Goal: Participate in discussion: Engage in conversation with other users on a specific topic

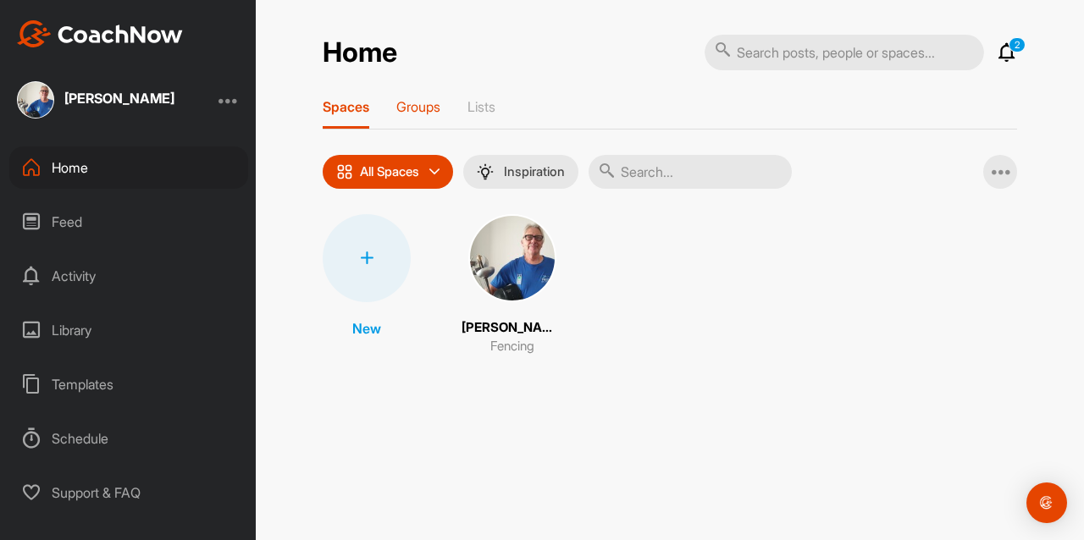
click at [421, 114] on p "Groups" at bounding box center [418, 106] width 44 height 17
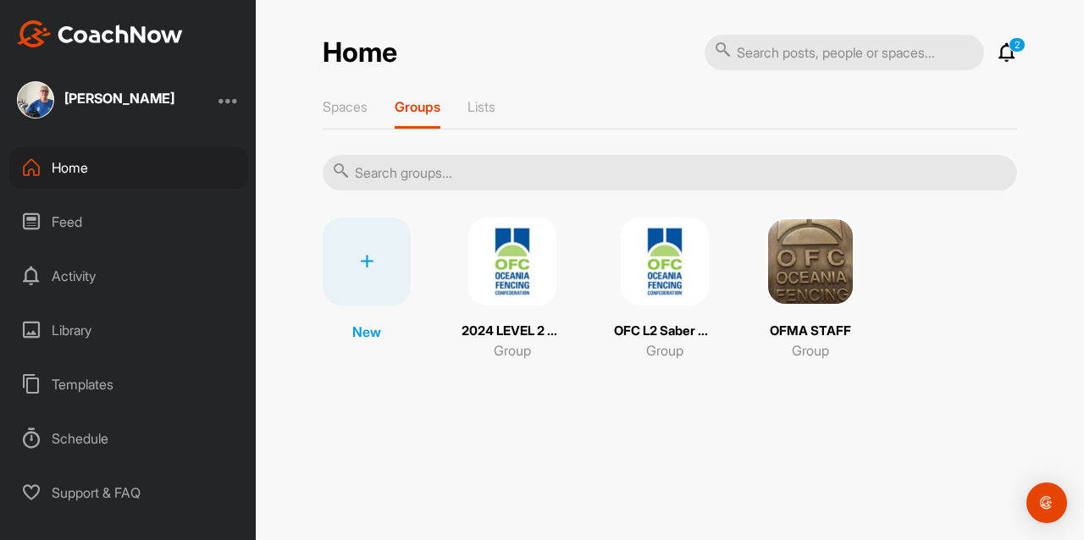
click at [672, 259] on img at bounding box center [665, 262] width 88 height 88
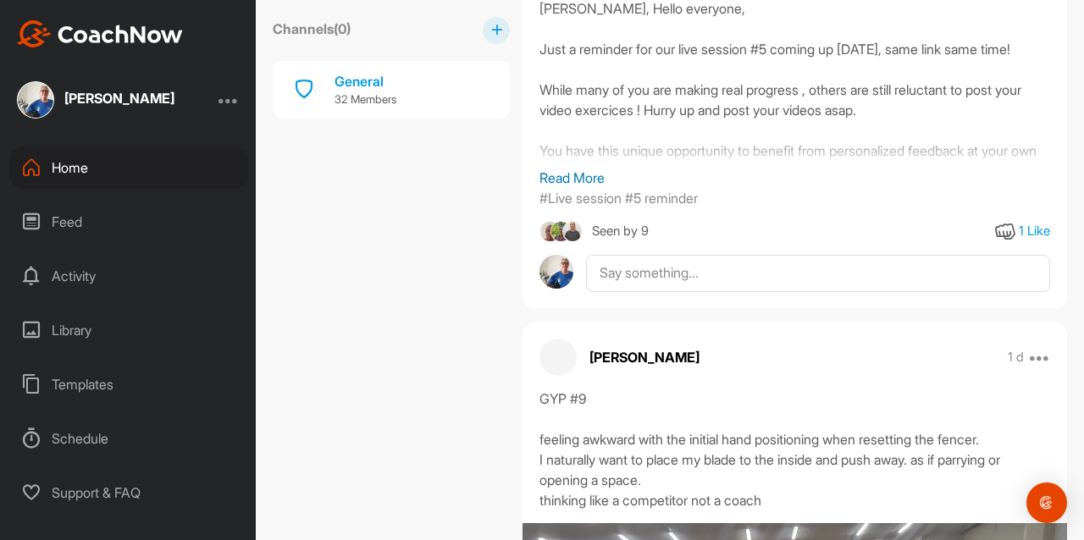
scroll to position [3978, 0]
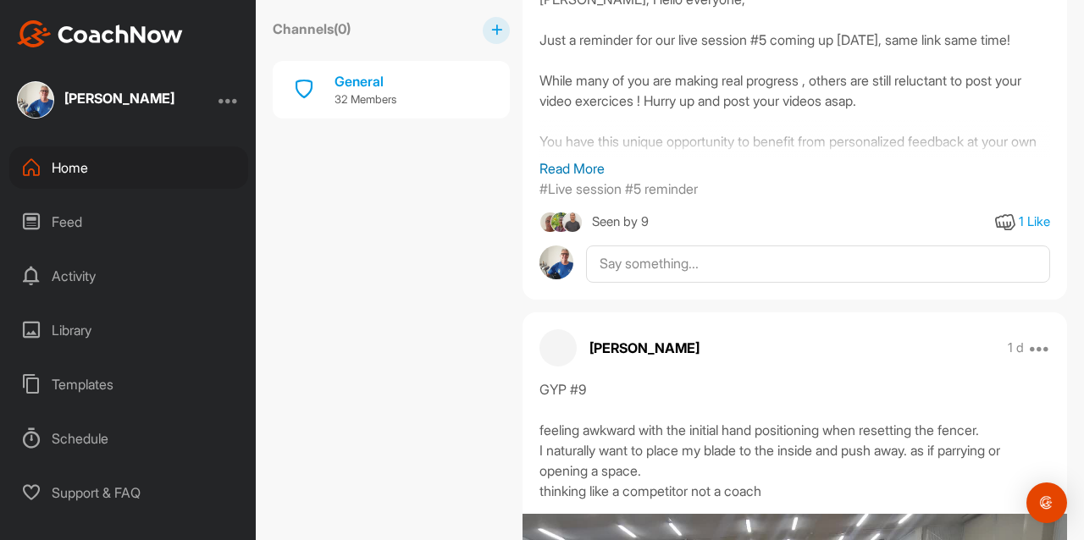
click at [566, 158] on p "Read More" at bounding box center [795, 168] width 511 height 20
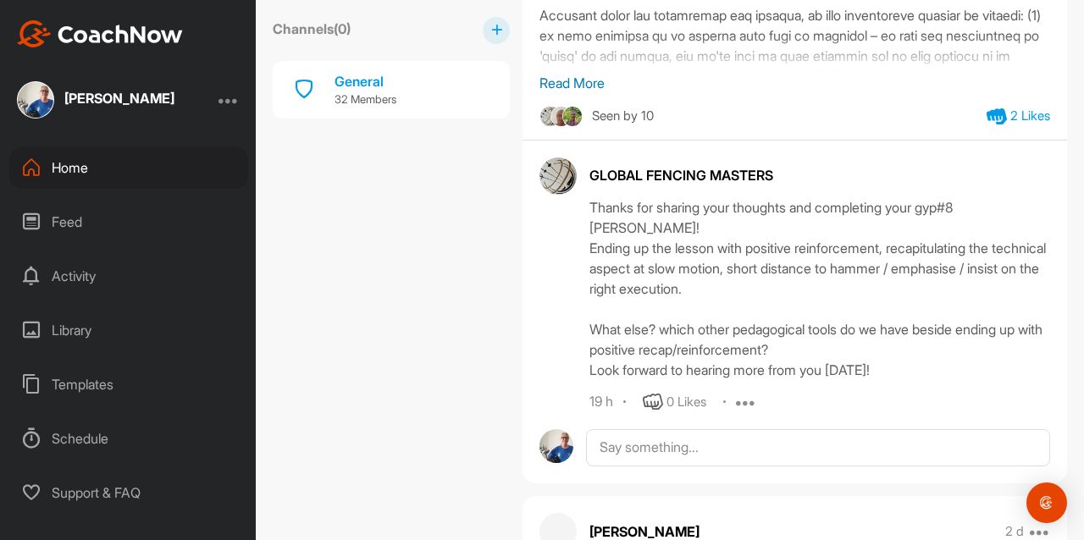
scroll to position [7463, 0]
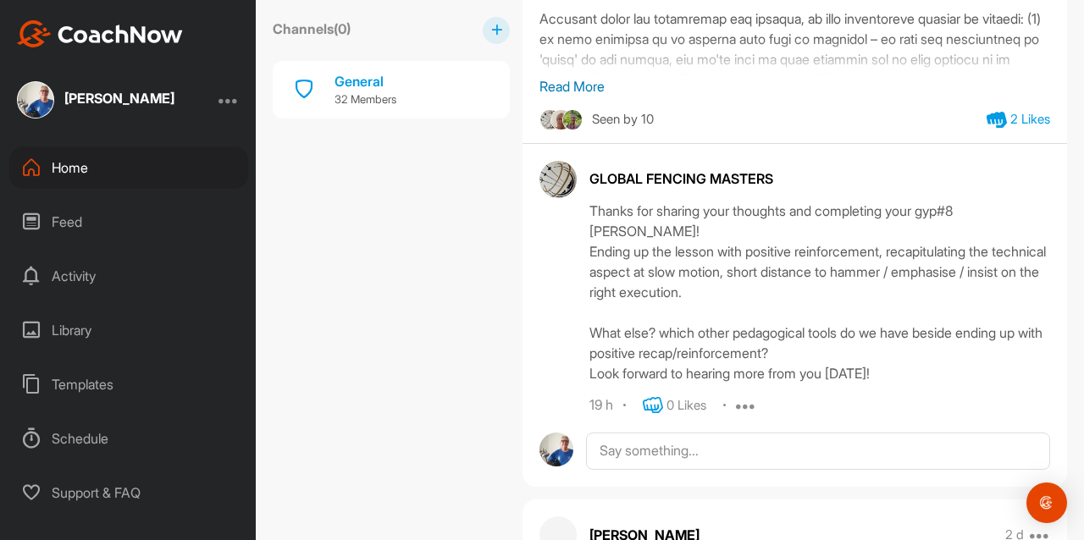
click at [654, 416] on icon at bounding box center [653, 406] width 20 height 20
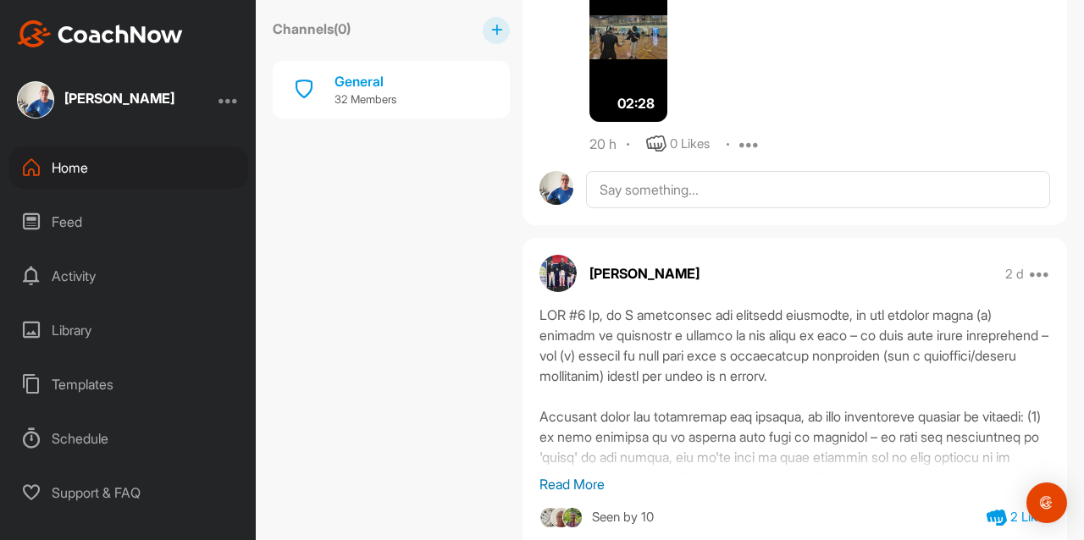
scroll to position [7110, 0]
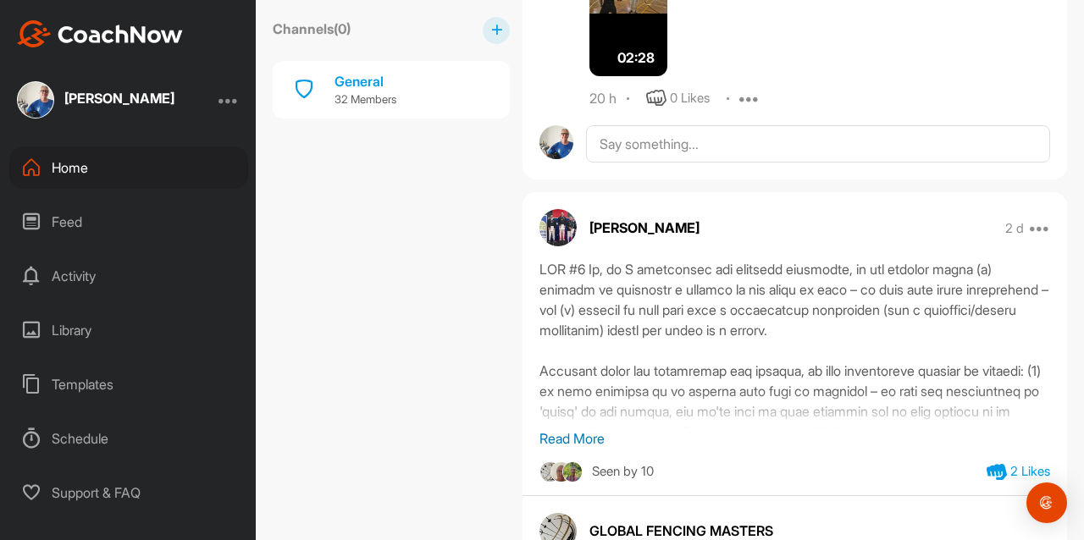
click at [574, 449] on p "Read More" at bounding box center [795, 439] width 511 height 20
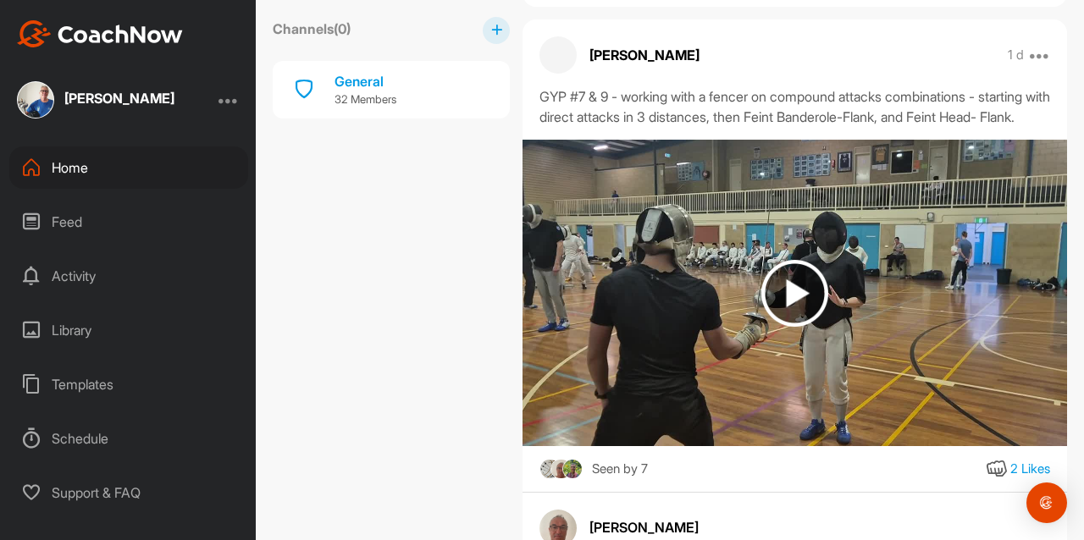
scroll to position [6434, 0]
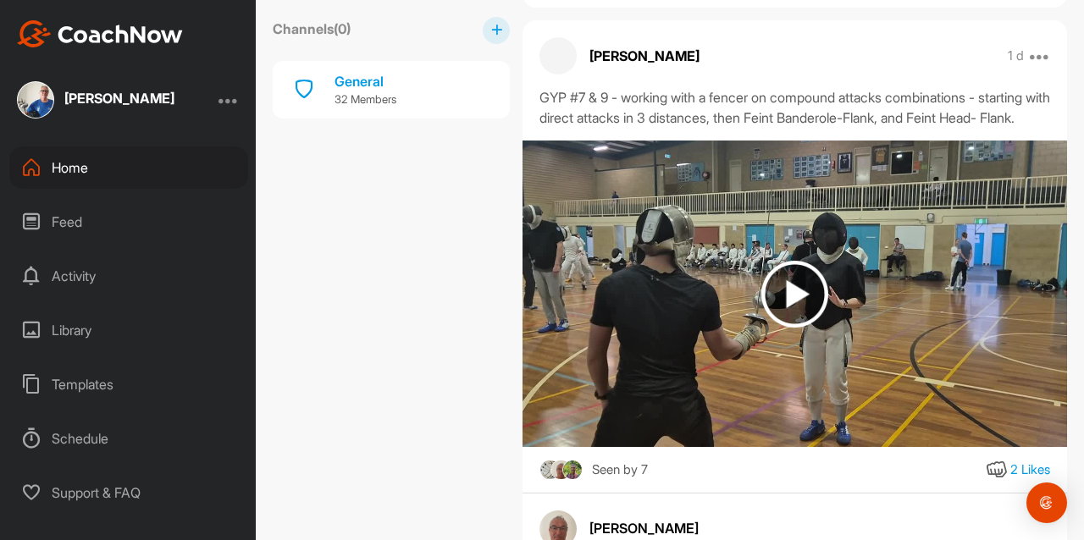
click at [792, 328] on img at bounding box center [795, 294] width 67 height 67
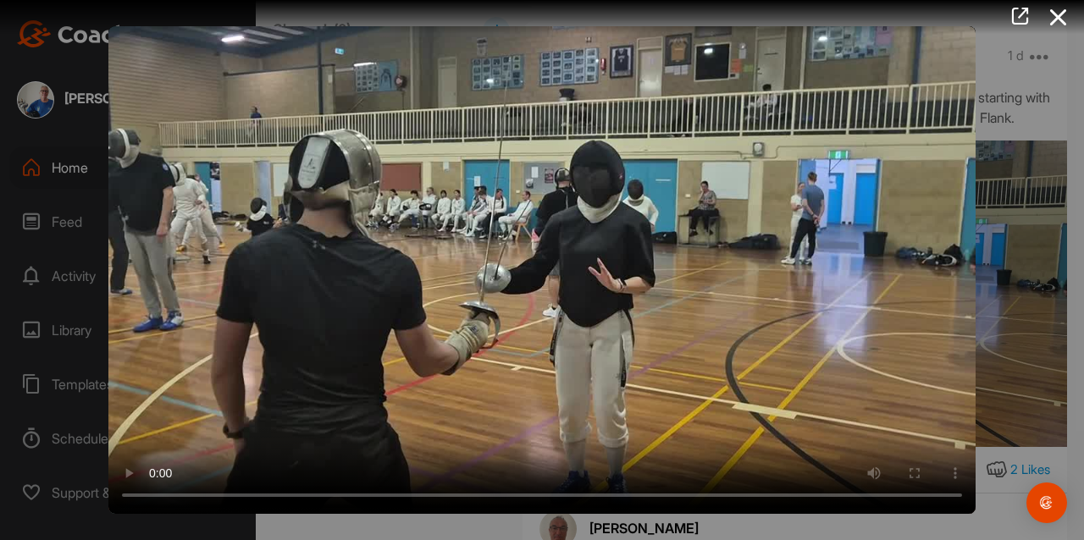
click at [1008, 274] on div at bounding box center [542, 270] width 1084 height 540
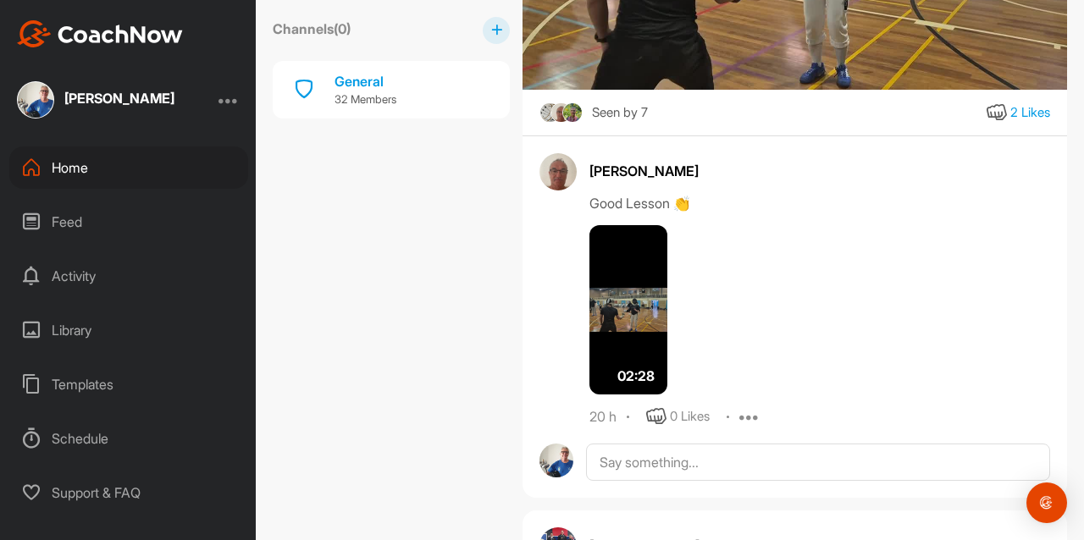
scroll to position [6792, 0]
click at [987, 123] on icon at bounding box center [997, 112] width 20 height 20
click at [629, 336] on img at bounding box center [629, 309] width 78 height 169
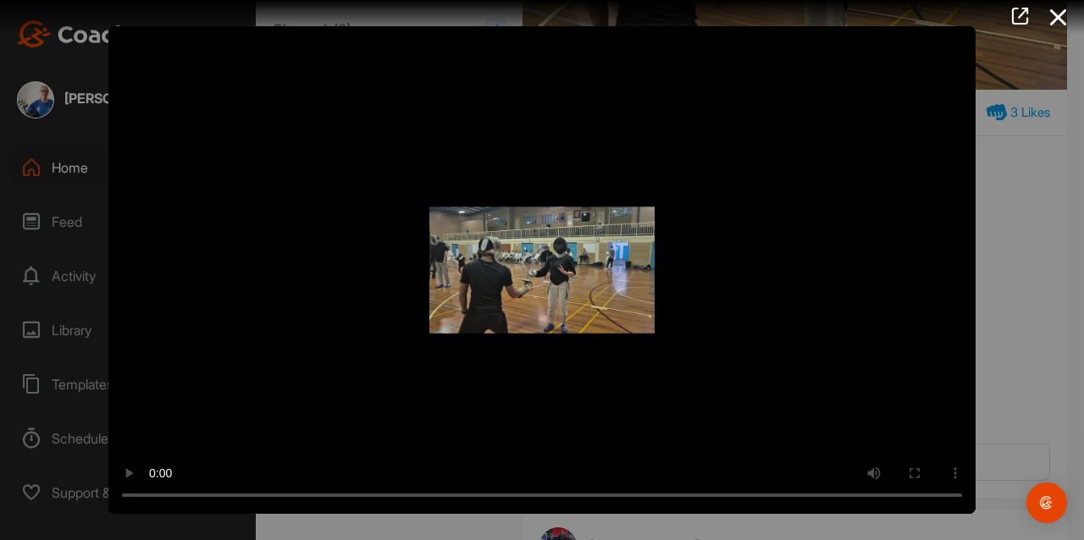
click at [1026, 291] on div at bounding box center [542, 270] width 1084 height 540
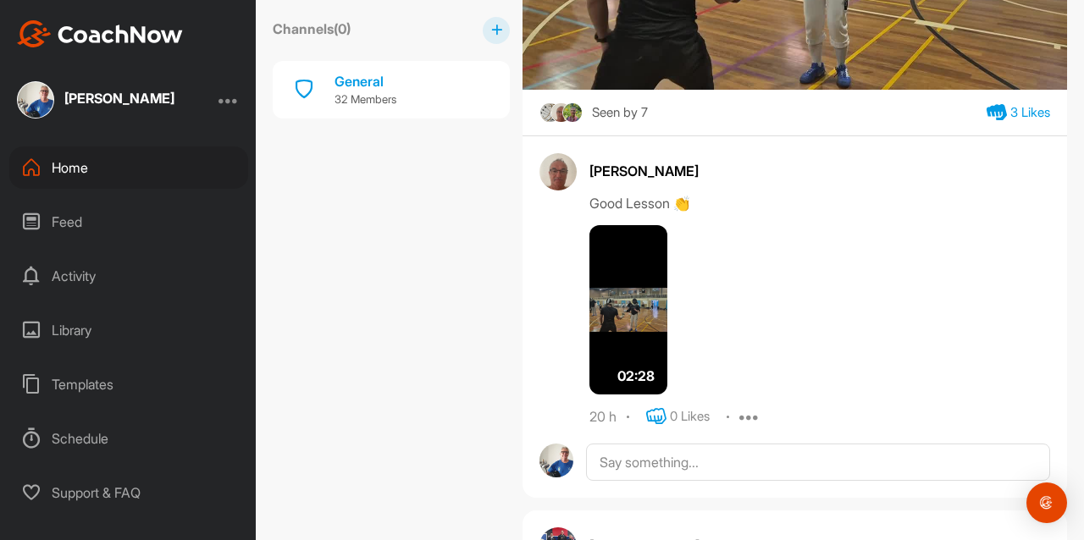
click at [659, 427] on icon at bounding box center [656, 417] width 20 height 20
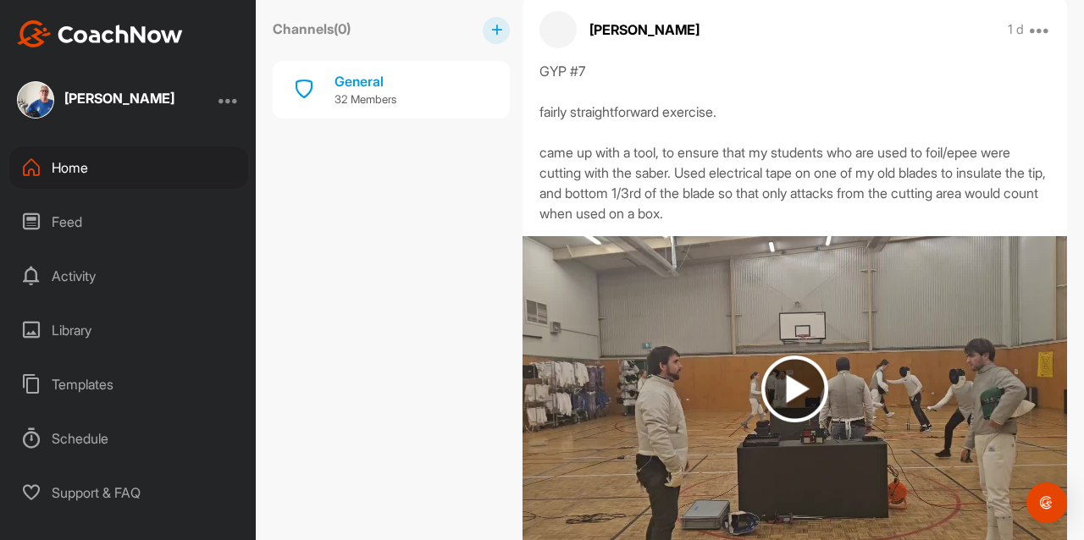
scroll to position [5489, 0]
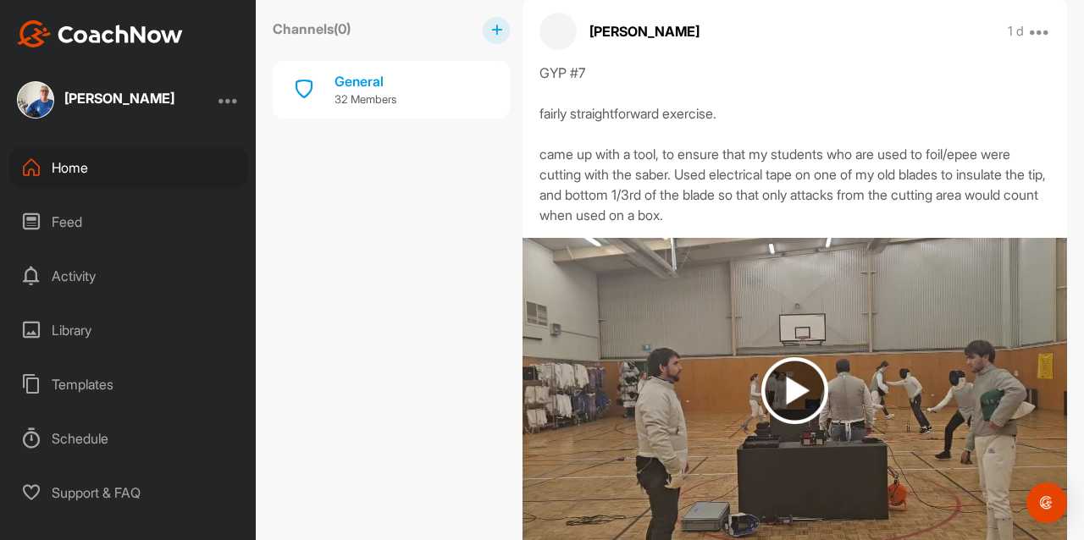
click at [792, 424] on img at bounding box center [795, 390] width 67 height 67
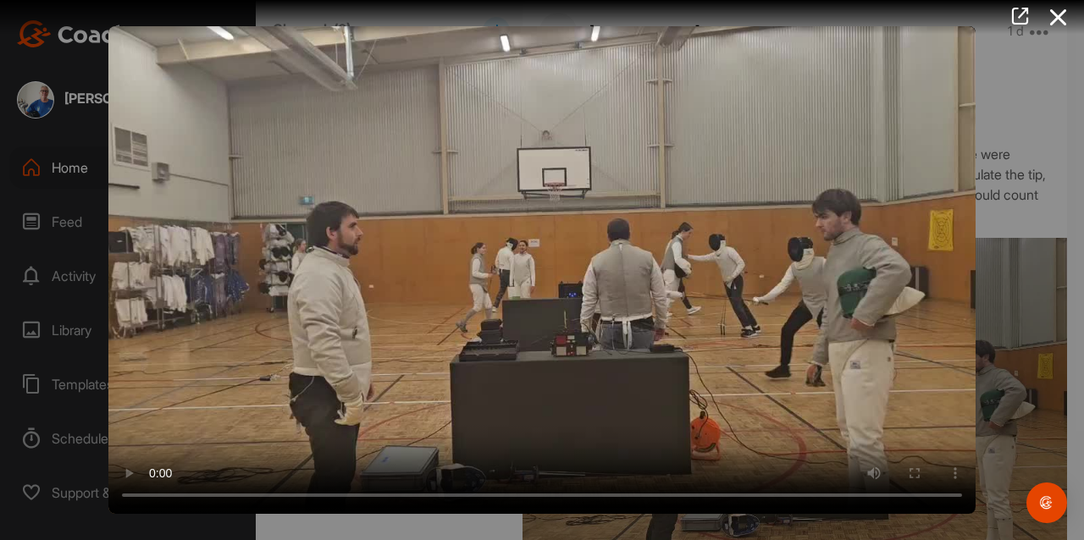
click at [1022, 393] on div at bounding box center [542, 270] width 1084 height 540
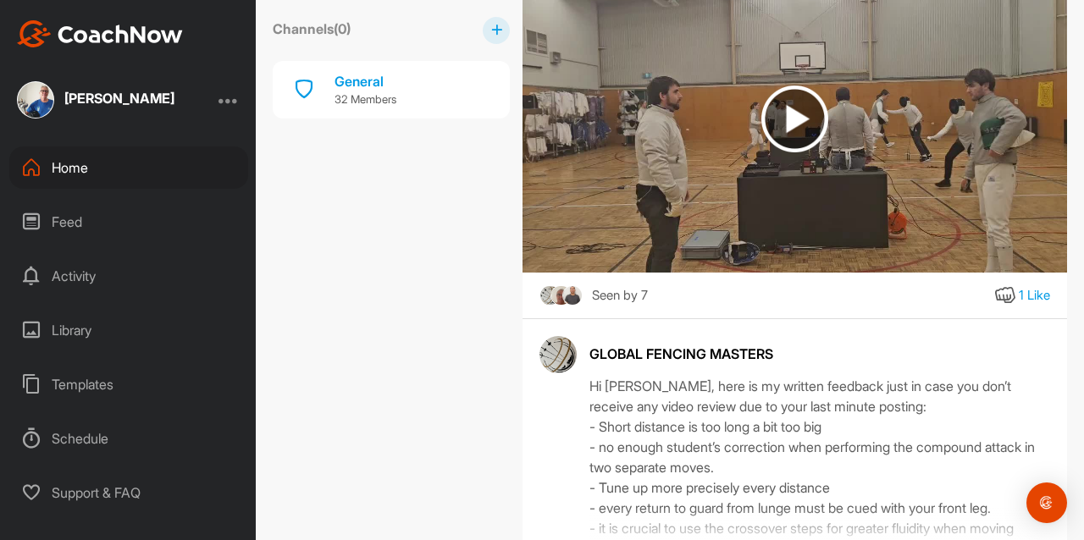
scroll to position [5766, 0]
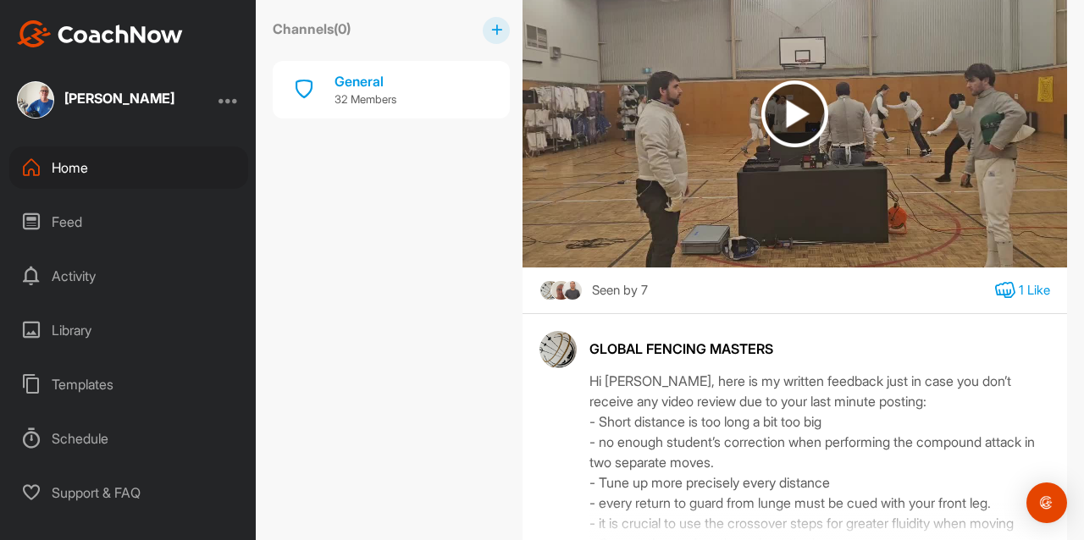
click at [997, 301] on icon at bounding box center [1005, 290] width 20 height 20
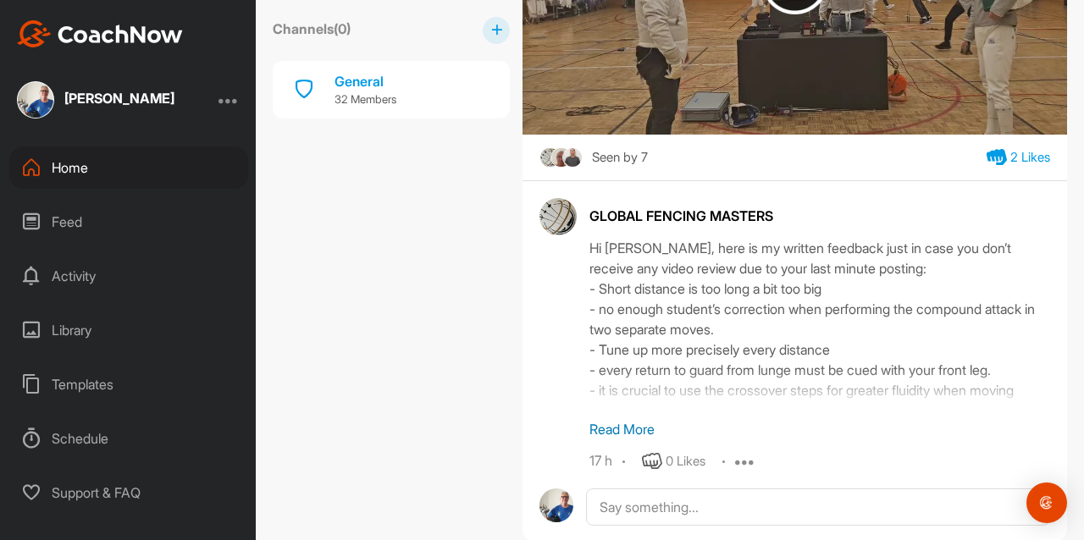
scroll to position [5901, 0]
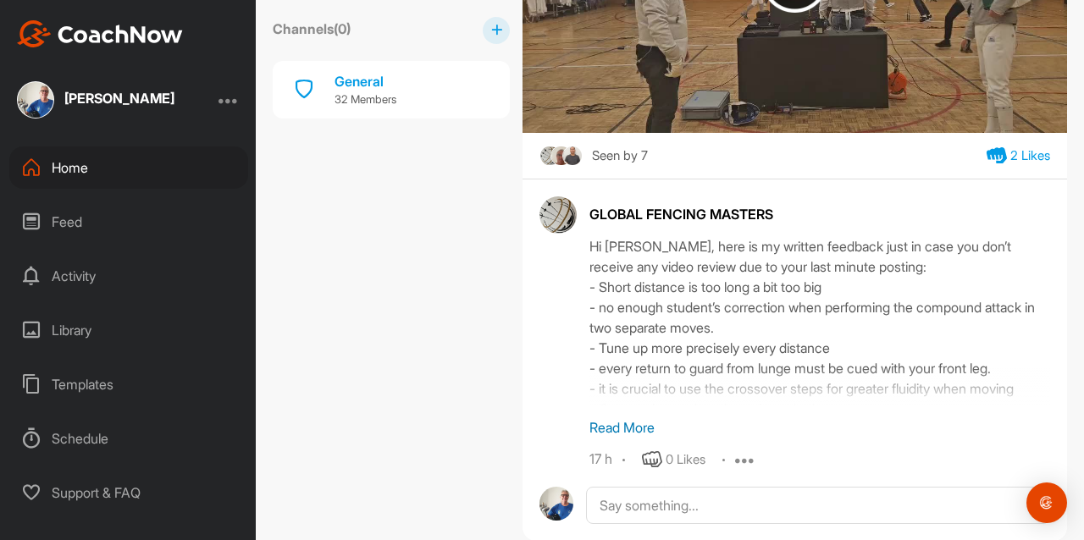
click at [612, 438] on p "Read More" at bounding box center [820, 428] width 461 height 20
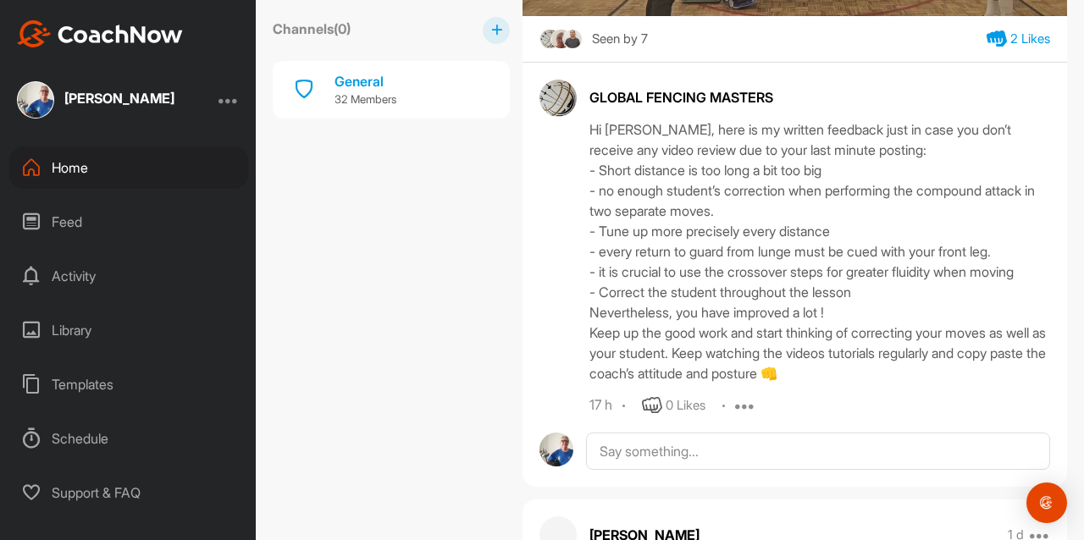
scroll to position [6021, 0]
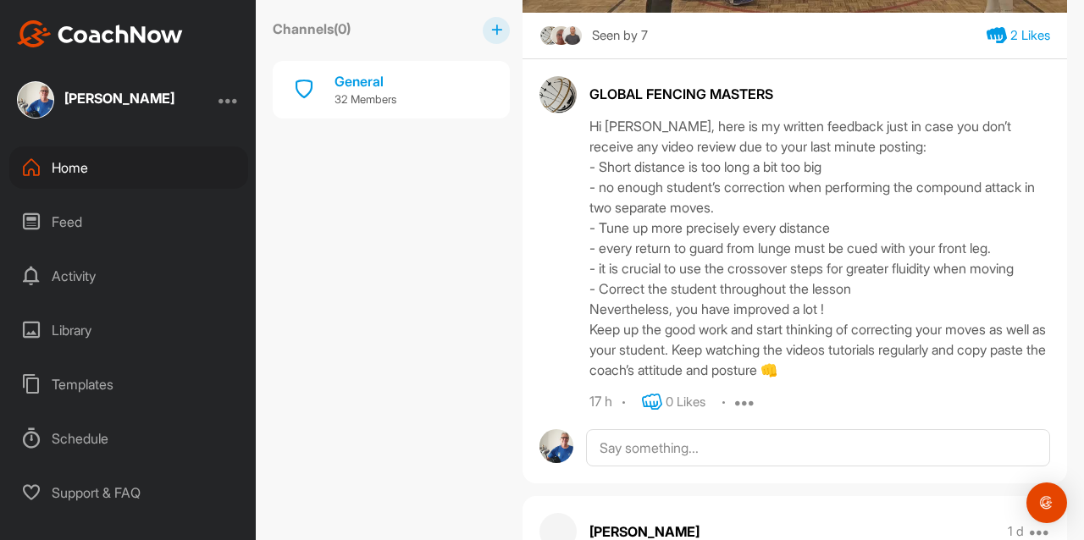
click at [657, 413] on icon at bounding box center [652, 402] width 20 height 20
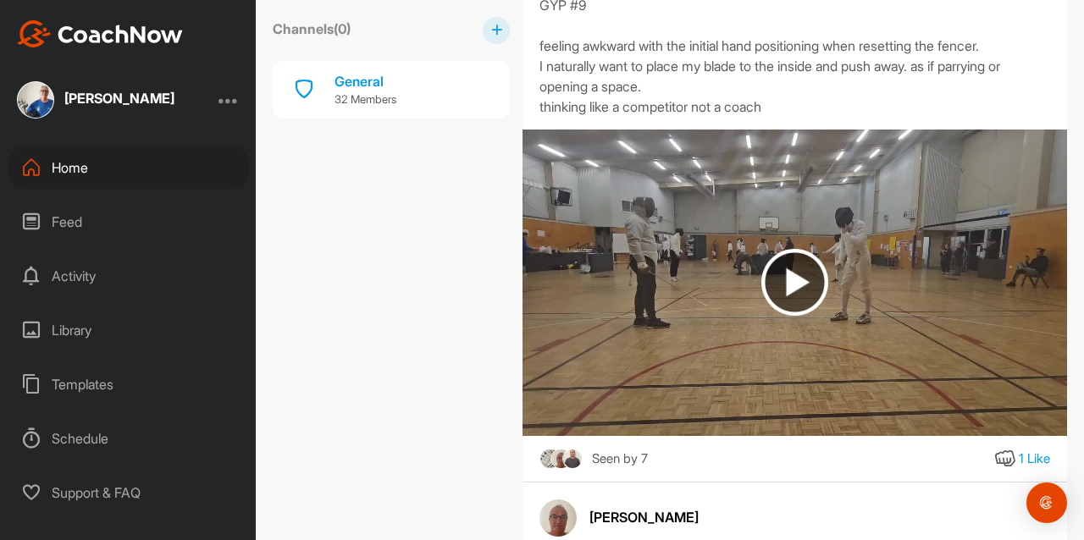
scroll to position [4522, 0]
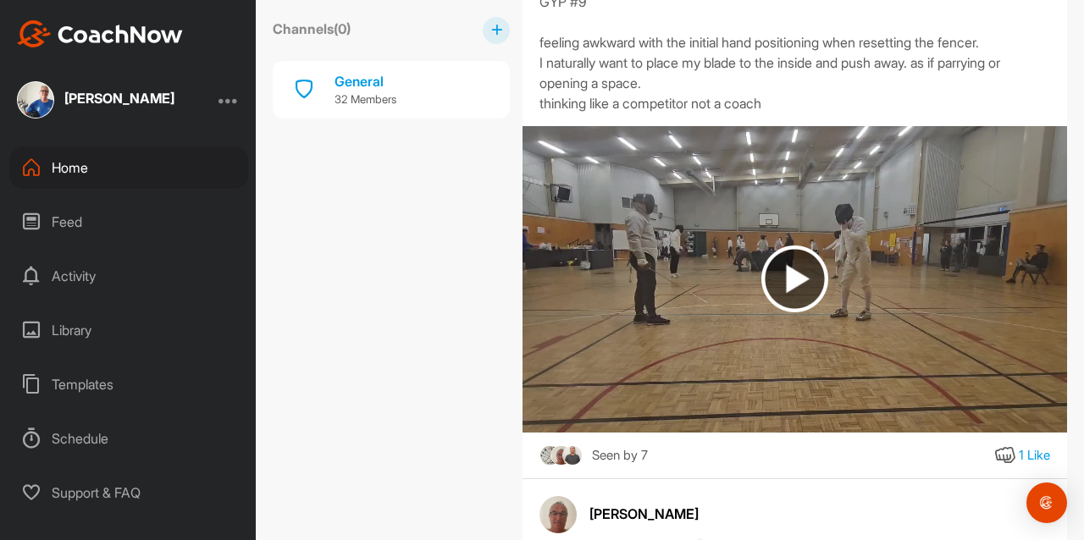
click at [790, 313] on img at bounding box center [795, 279] width 67 height 67
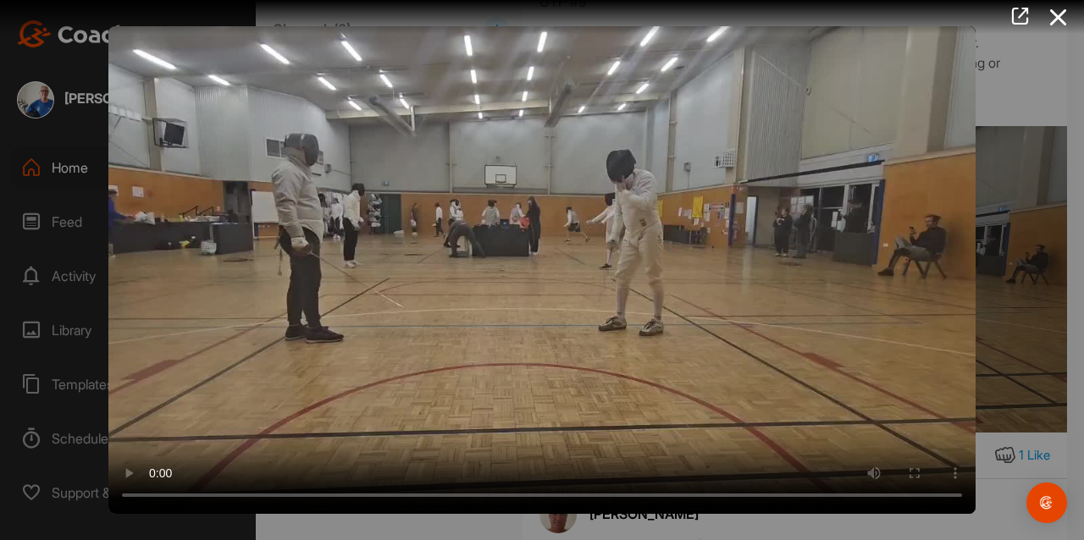
click at [1047, 111] on div at bounding box center [542, 270] width 1084 height 540
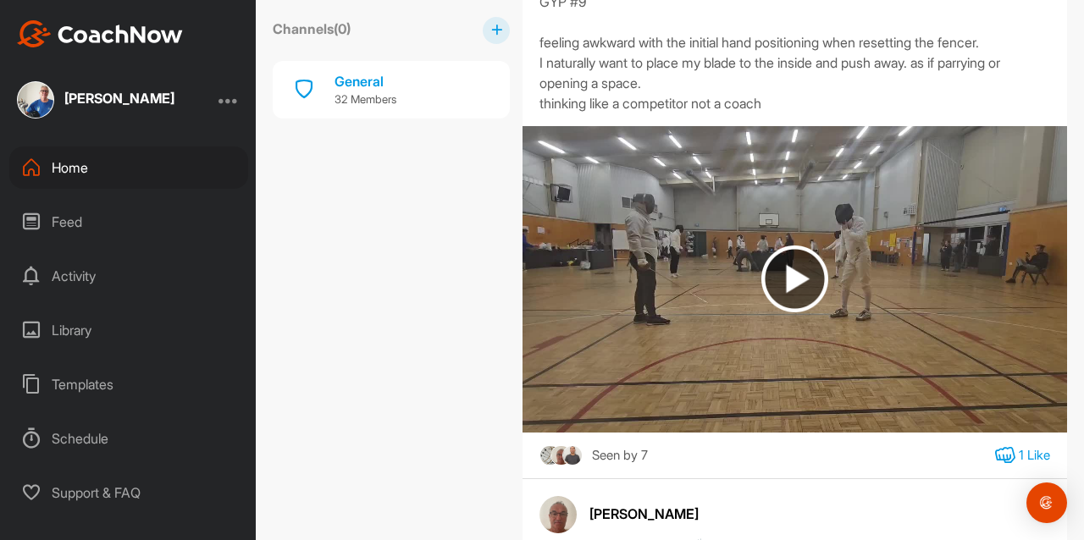
click at [995, 466] on icon at bounding box center [1005, 456] width 20 height 20
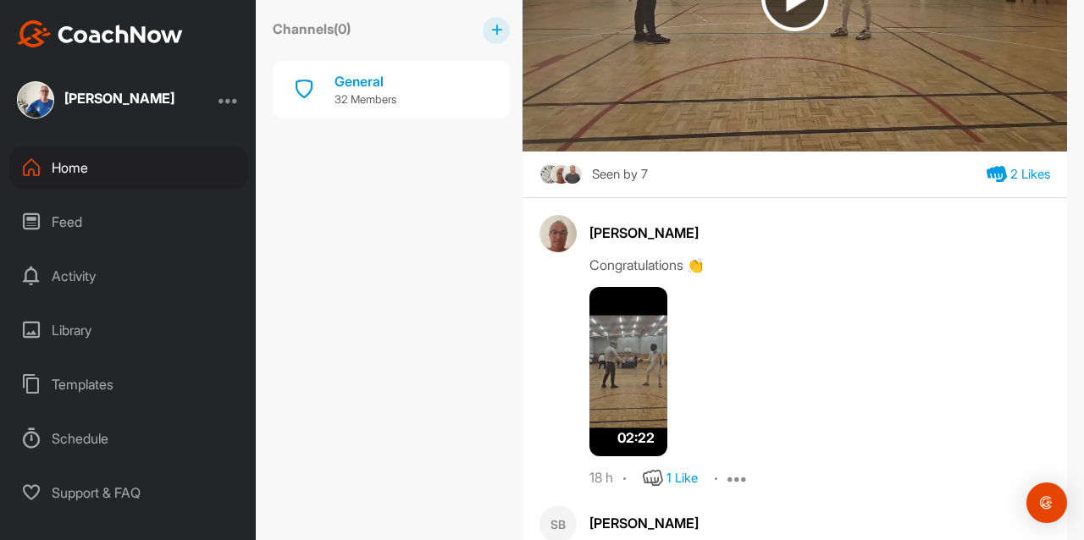
scroll to position [4886, 0]
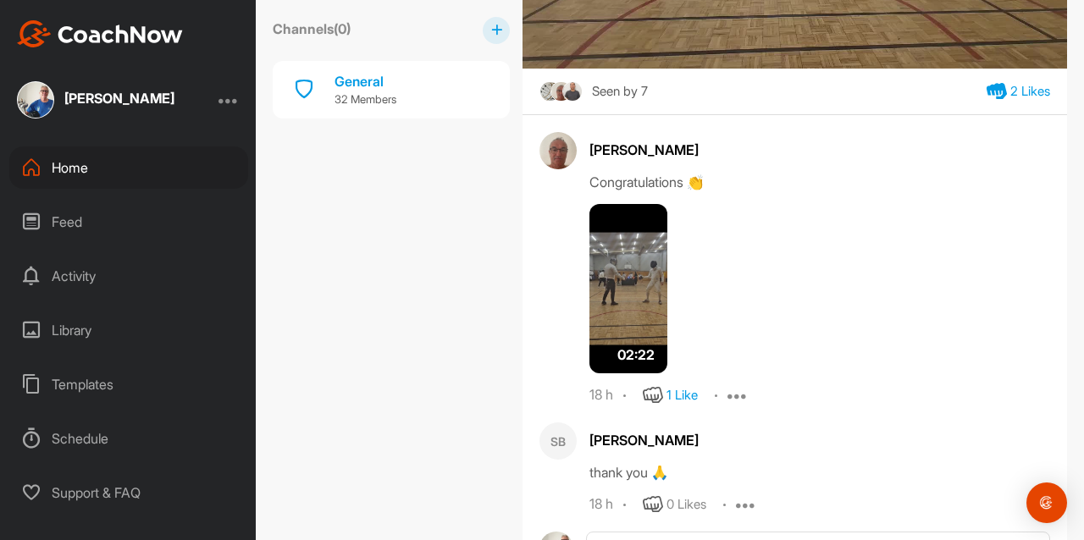
click at [632, 317] on img at bounding box center [629, 288] width 78 height 169
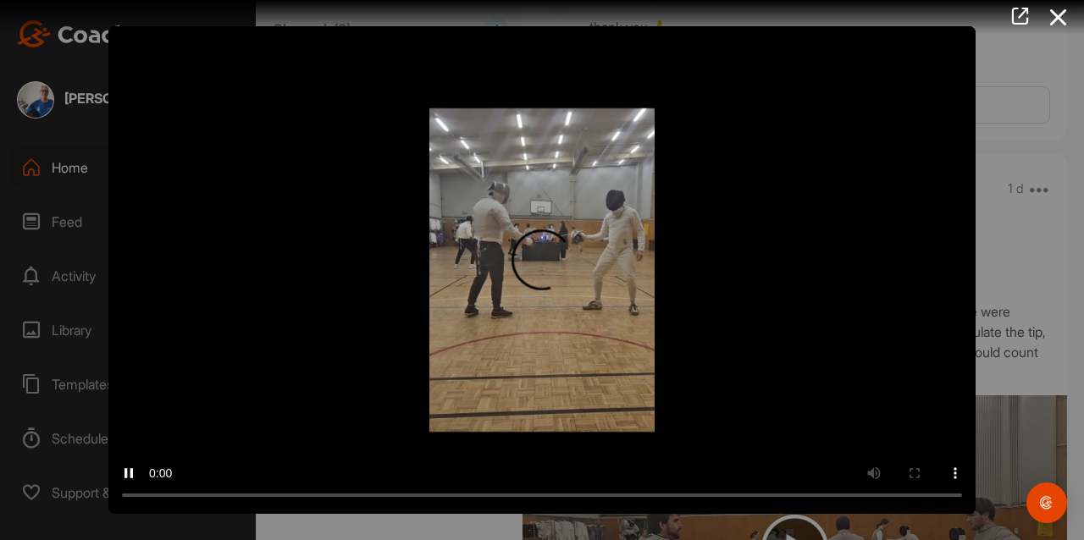
scroll to position [5323, 0]
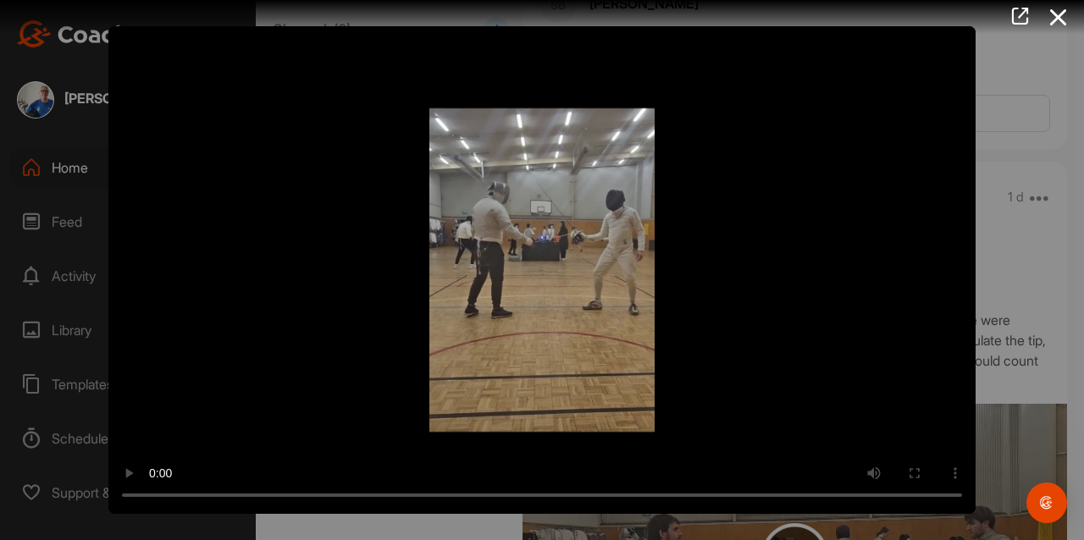
click at [1015, 295] on div at bounding box center [542, 270] width 1084 height 540
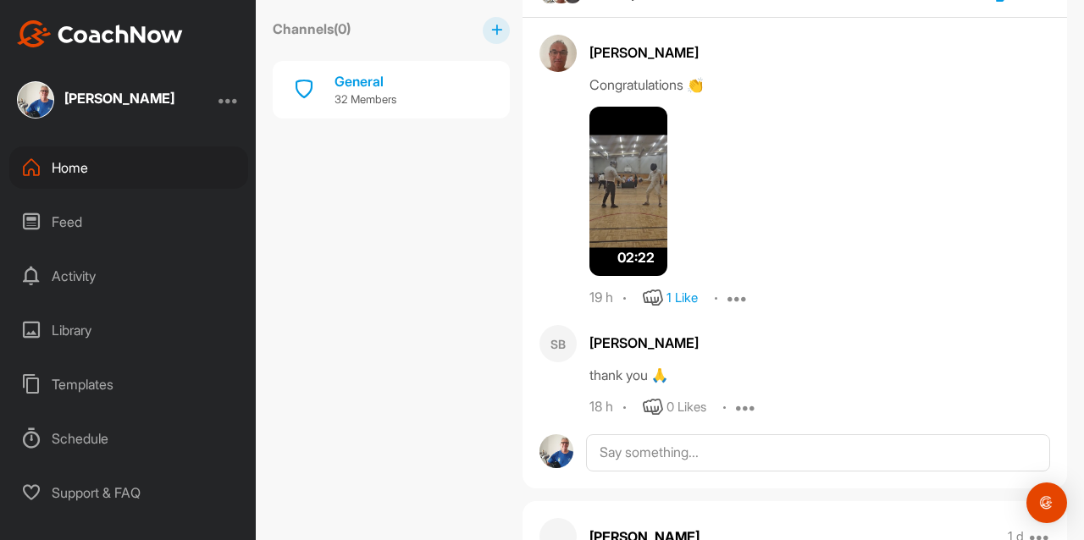
scroll to position [4984, 0]
click at [651, 417] on icon at bounding box center [653, 406] width 20 height 20
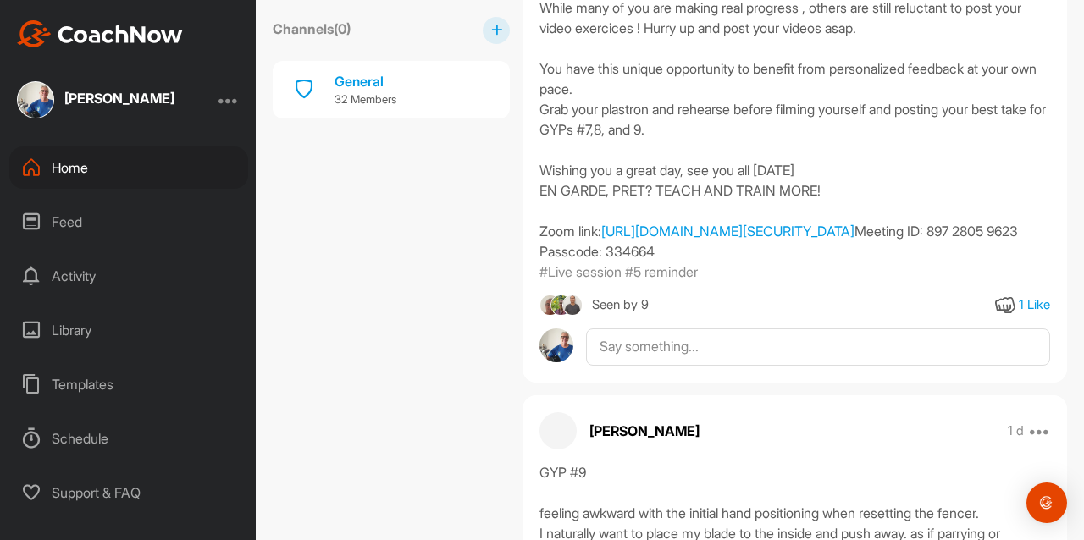
scroll to position [4052, 0]
click at [995, 314] on icon at bounding box center [1005, 304] width 20 height 20
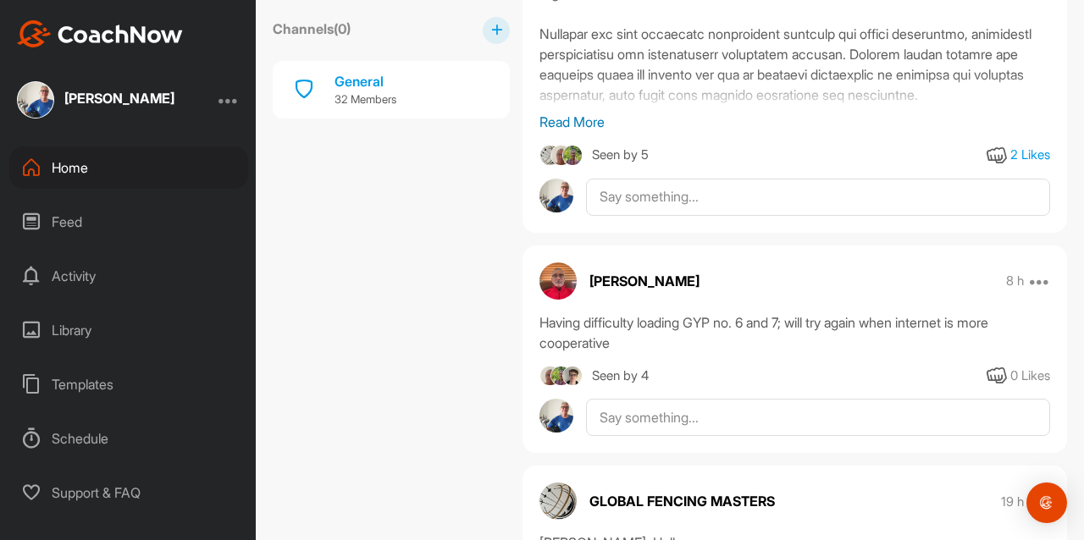
scroll to position [3425, 0]
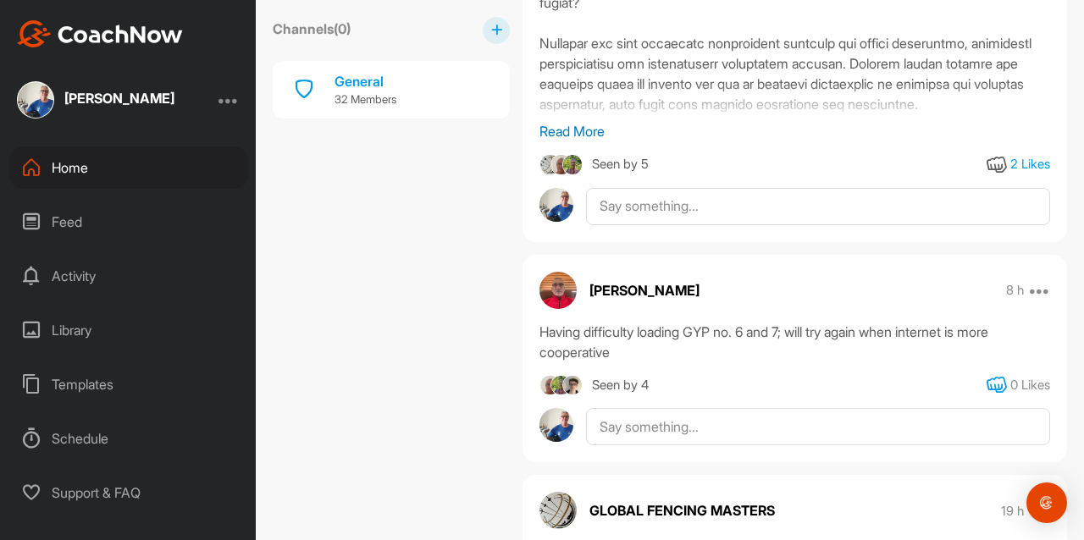
click at [990, 375] on icon at bounding box center [997, 385] width 20 height 20
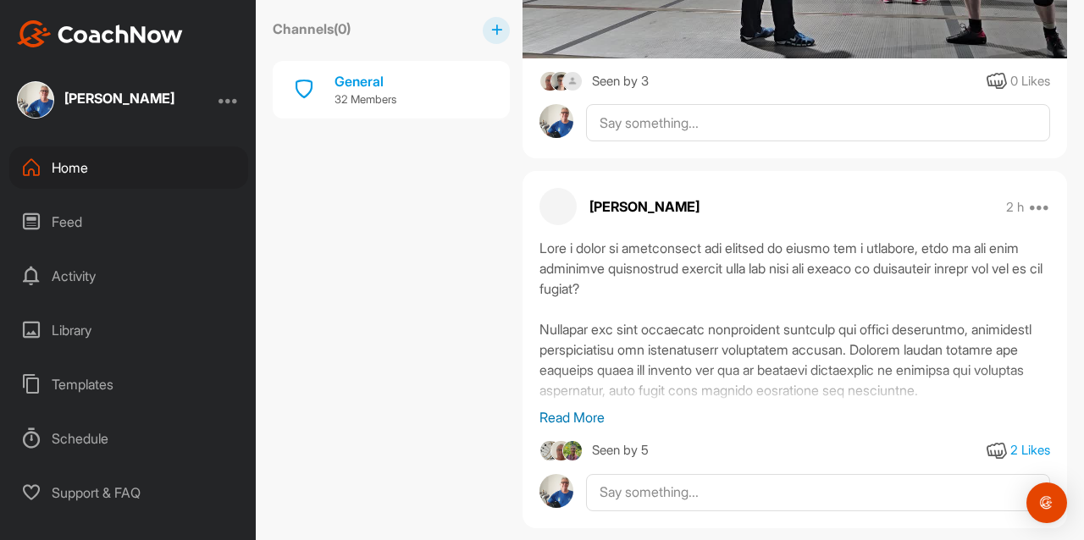
scroll to position [3133, 0]
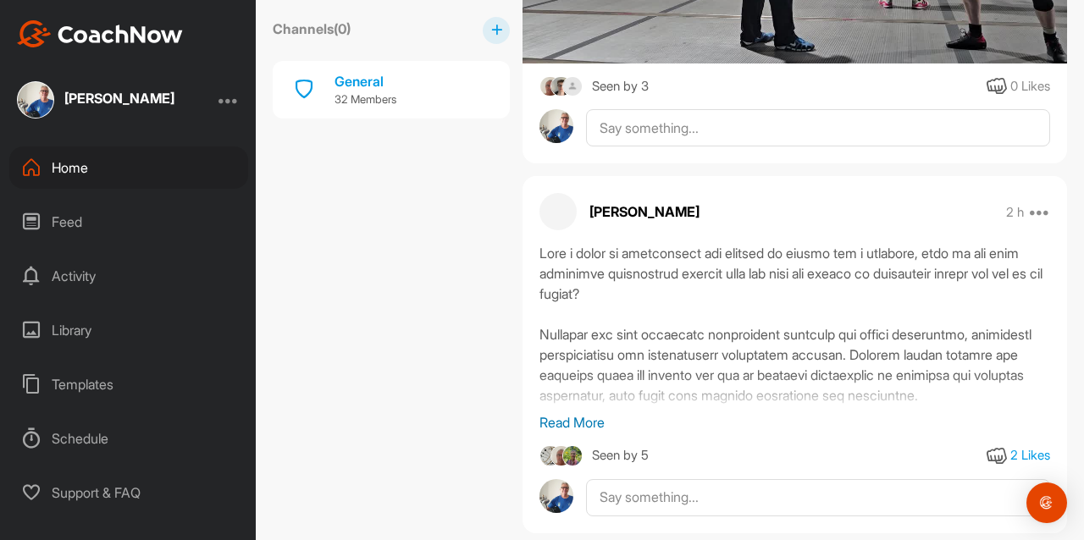
click at [562, 413] on p "Read More" at bounding box center [795, 423] width 511 height 20
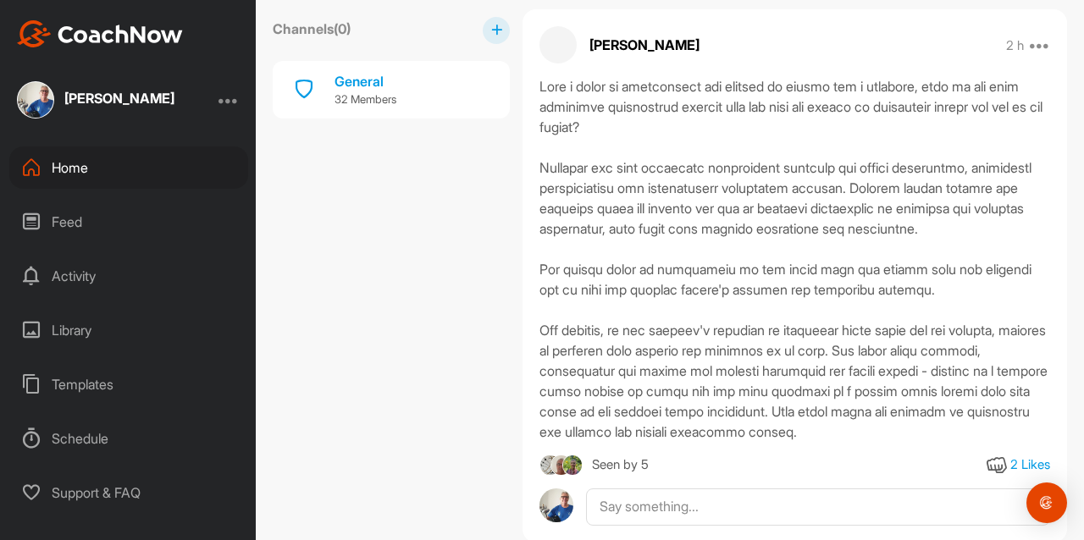
scroll to position [3301, 0]
click at [987, 455] on icon at bounding box center [997, 465] width 20 height 20
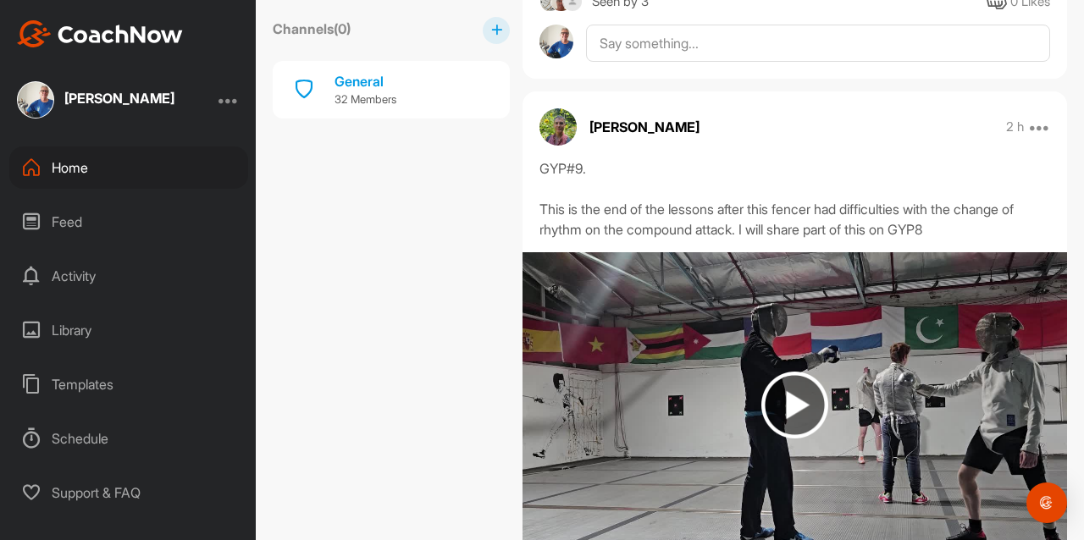
scroll to position [2637, 0]
click at [784, 373] on img at bounding box center [795, 406] width 67 height 67
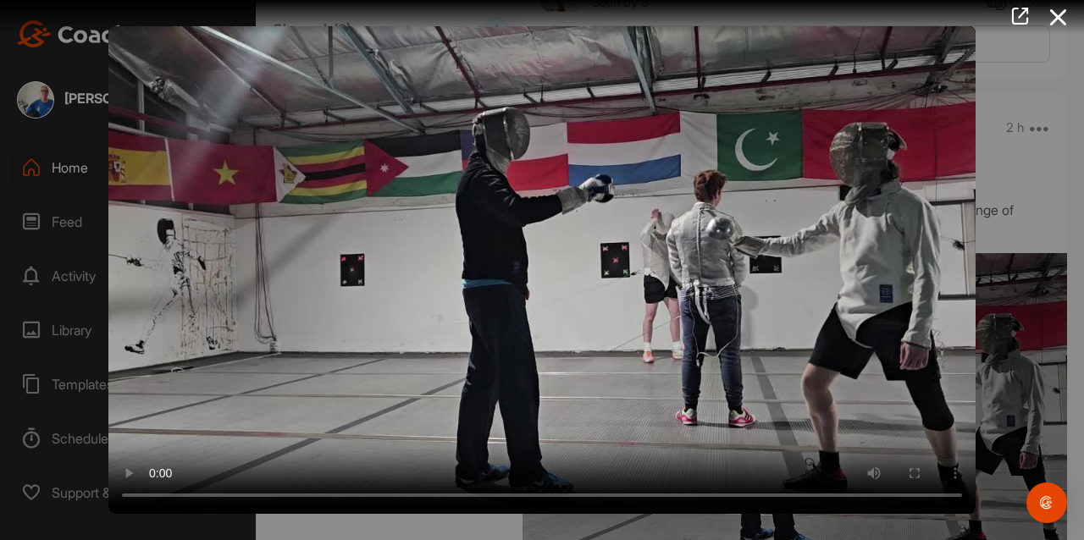
click at [1021, 335] on div at bounding box center [542, 270] width 1084 height 540
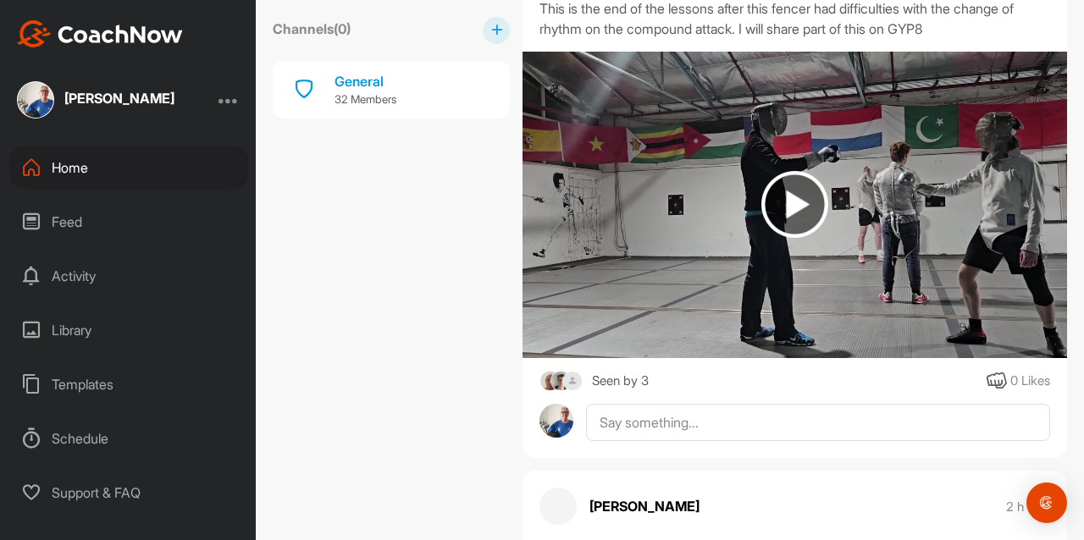
scroll to position [2840, 0]
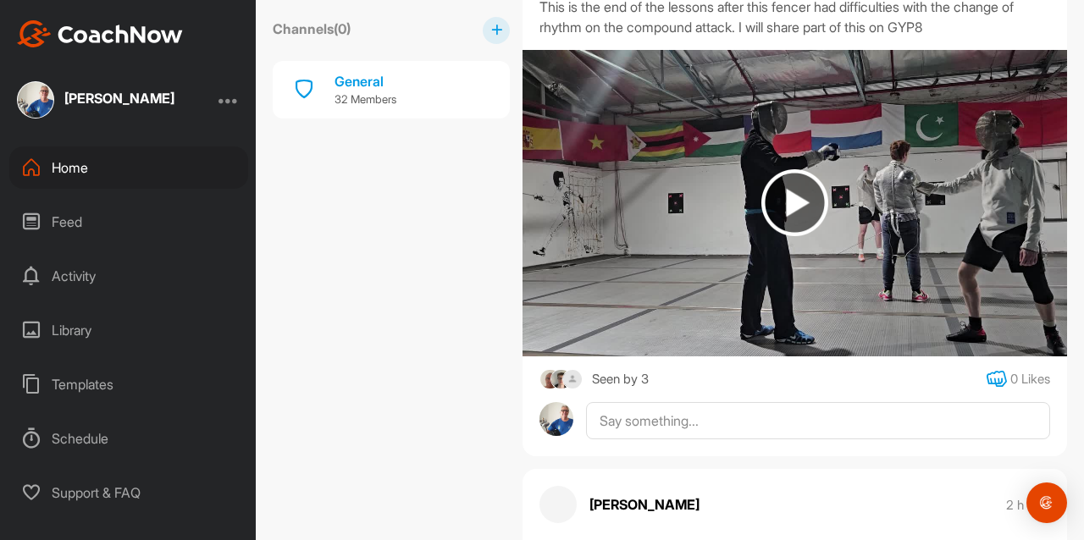
click at [989, 369] on icon at bounding box center [997, 379] width 20 height 20
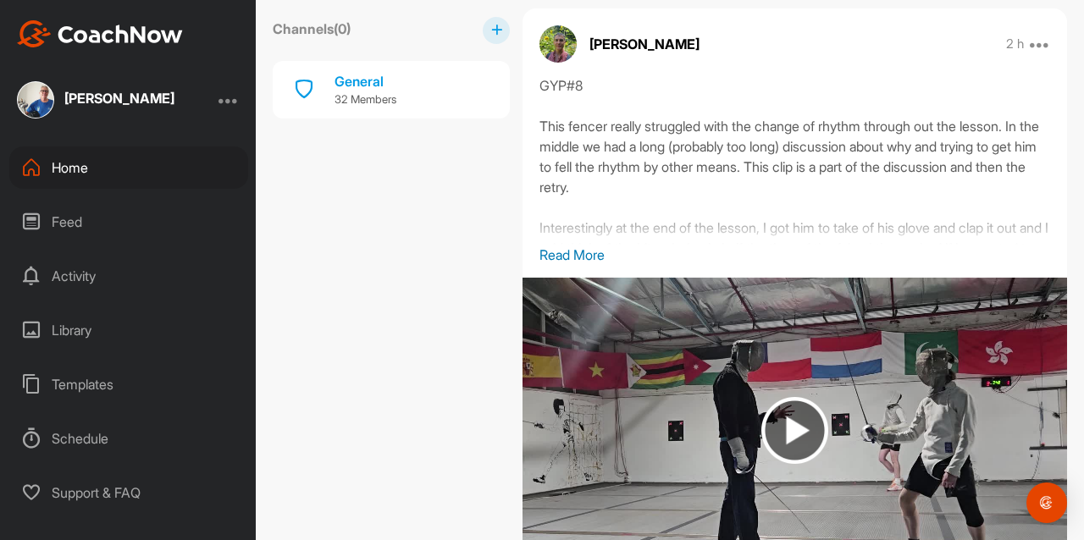
scroll to position [2028, 0]
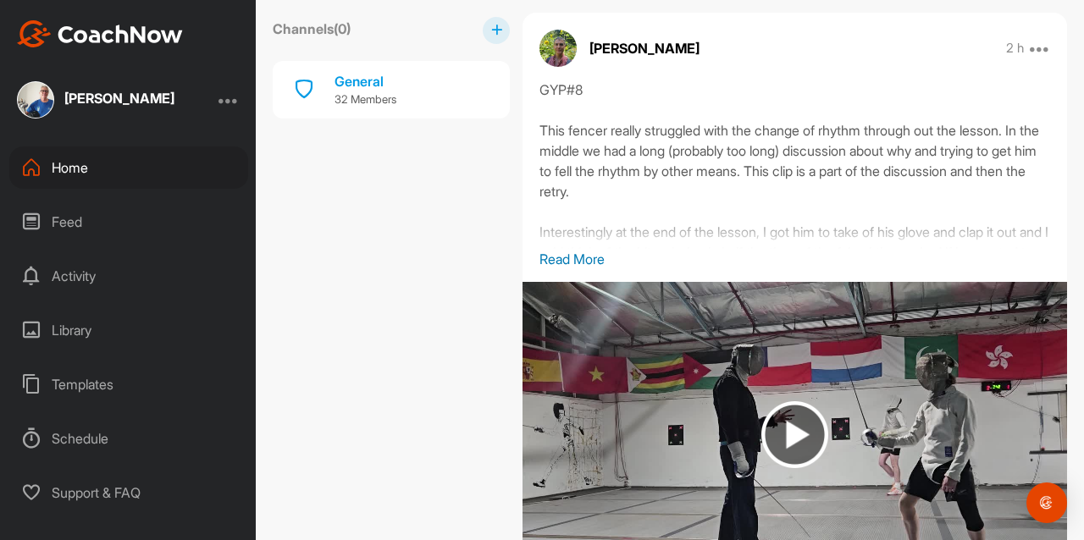
click at [566, 249] on p "Read More" at bounding box center [795, 259] width 511 height 20
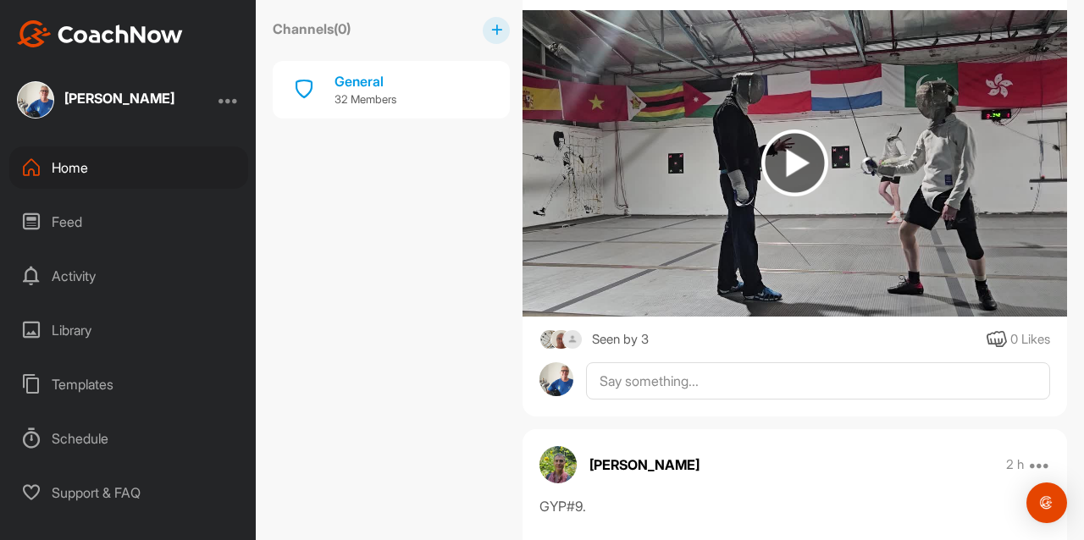
scroll to position [2375, 0]
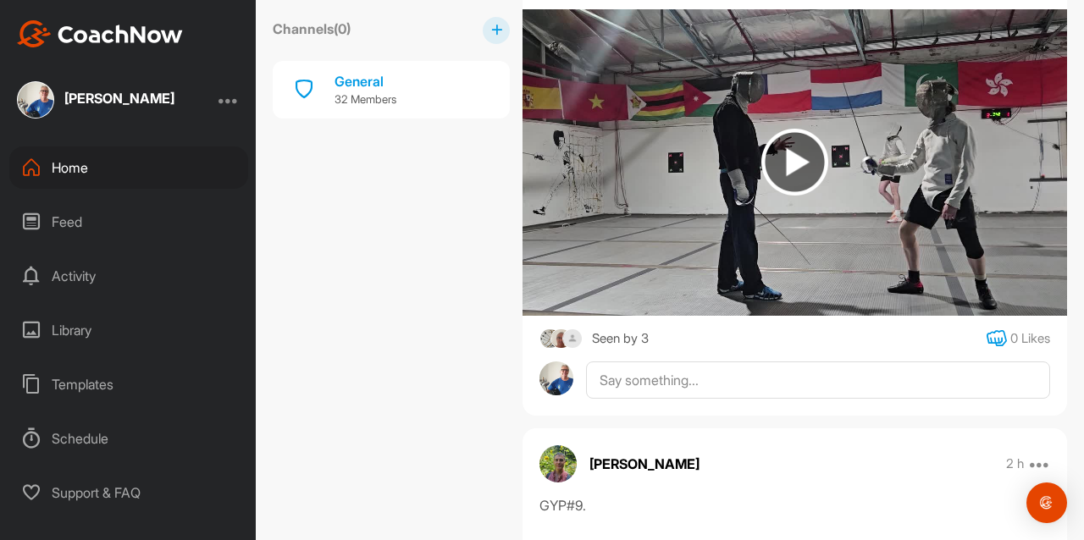
click at [988, 331] on icon at bounding box center [997, 339] width 20 height 20
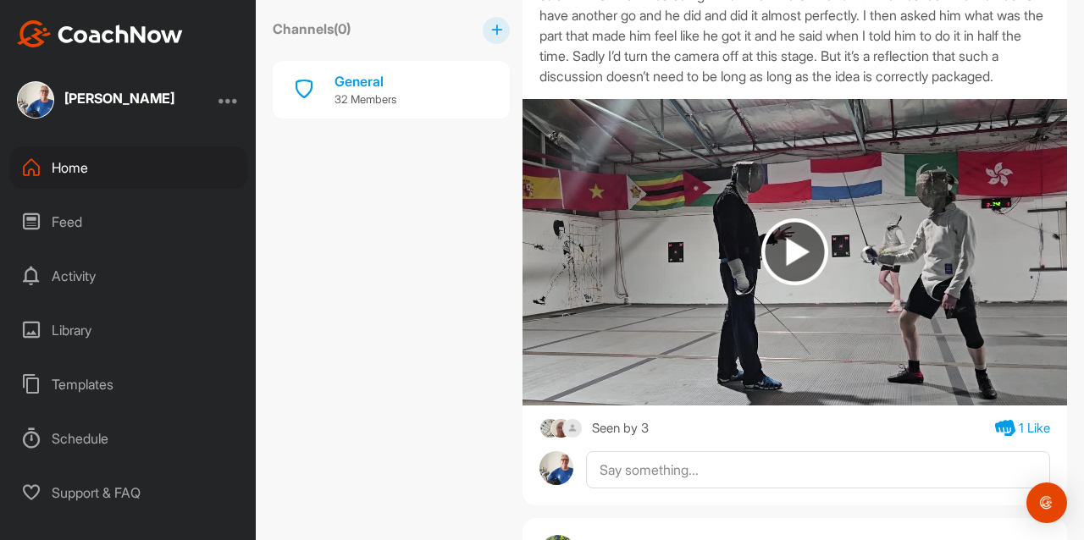
scroll to position [2285, 0]
click at [789, 244] on img at bounding box center [795, 252] width 67 height 67
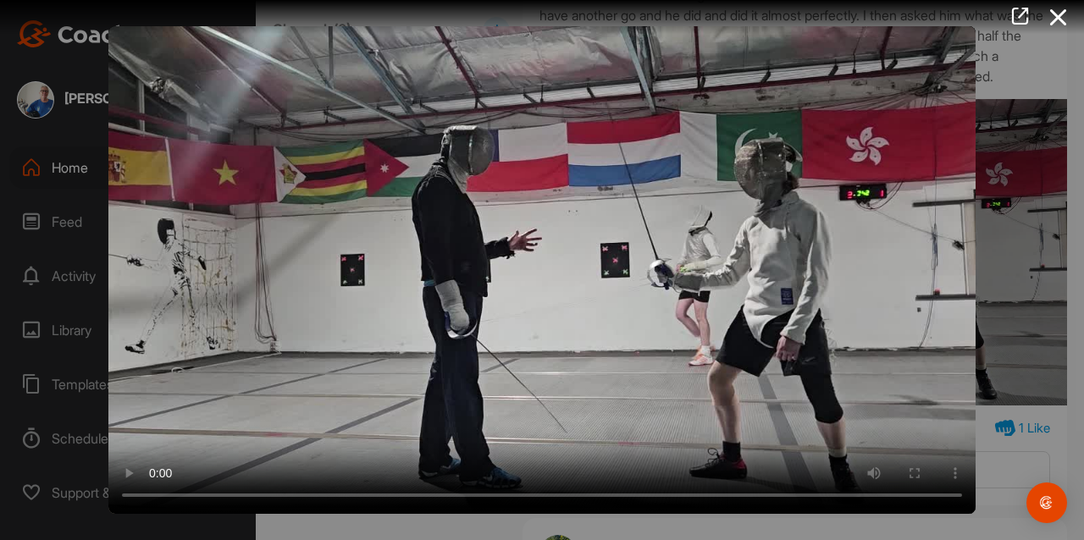
click at [688, 385] on video "Video Player" at bounding box center [541, 270] width 867 height 488
click at [398, 442] on video "Video Player" at bounding box center [541, 270] width 867 height 488
click at [1068, 436] on div at bounding box center [542, 270] width 1084 height 540
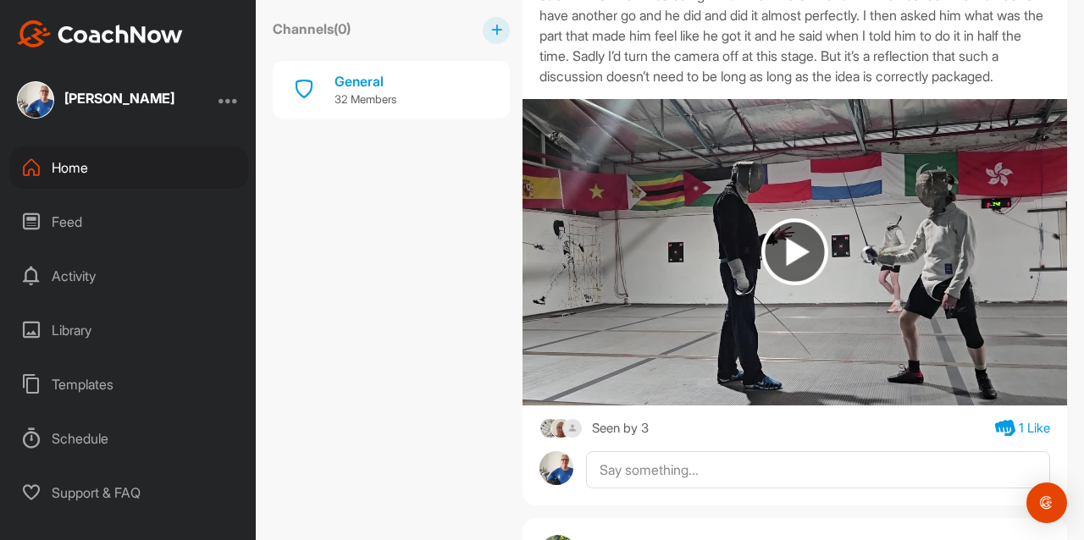
click at [688, 134] on img at bounding box center [795, 252] width 545 height 307
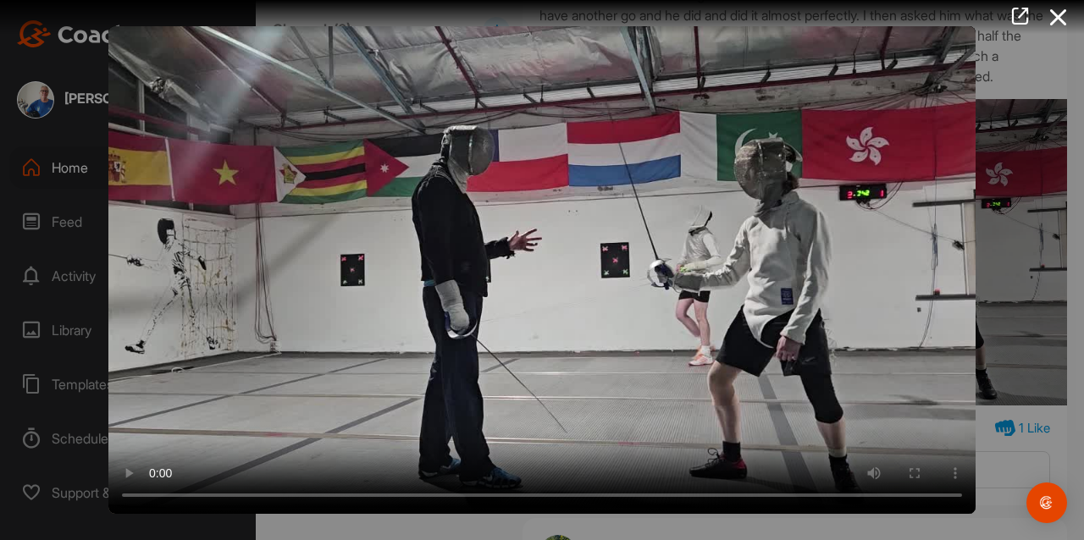
click at [1070, 437] on div at bounding box center [542, 270] width 1084 height 540
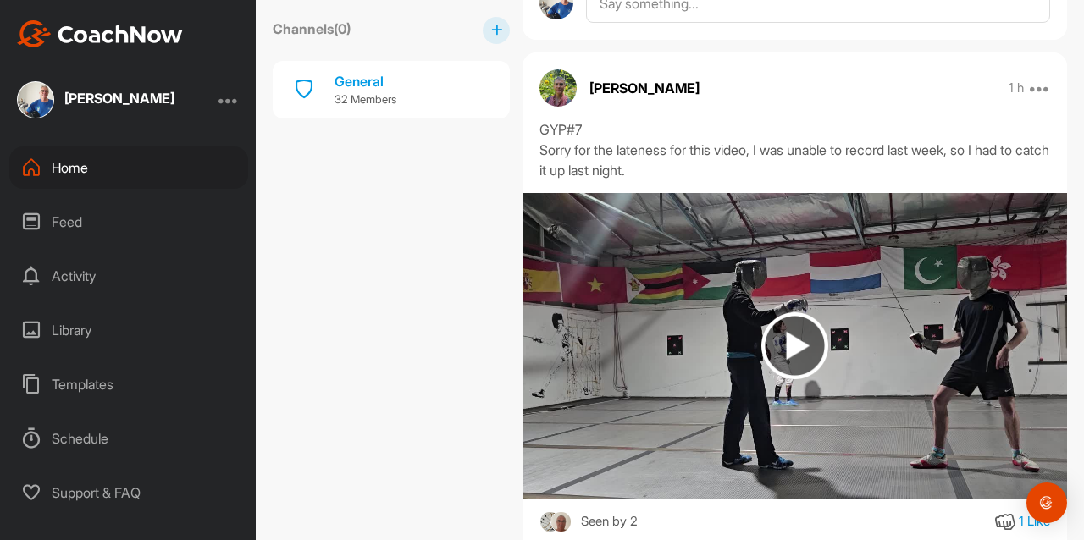
scroll to position [1430, 0]
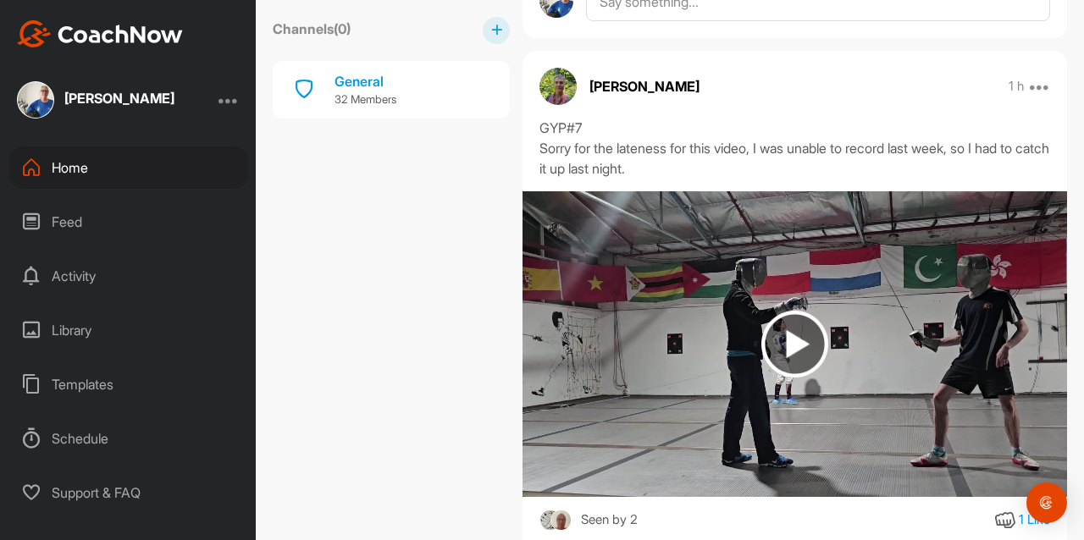
click at [784, 324] on img at bounding box center [795, 344] width 67 height 67
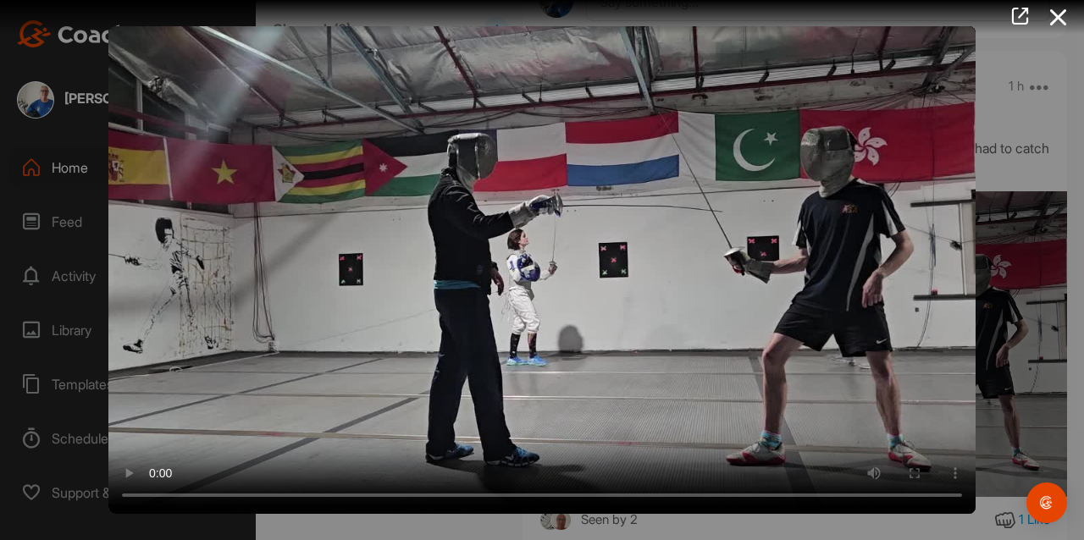
click at [1040, 98] on div at bounding box center [542, 270] width 1084 height 540
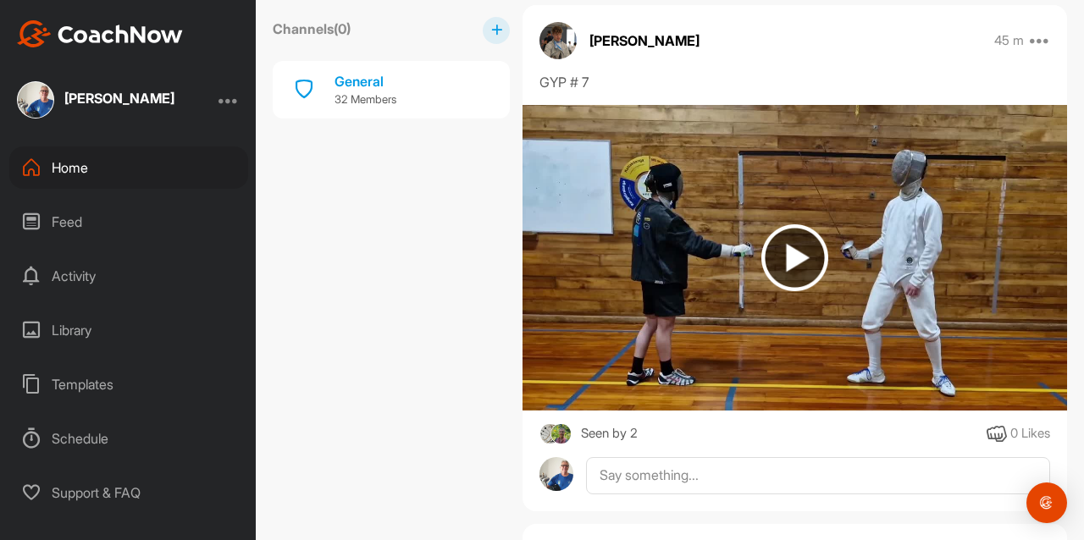
scroll to position [950, 0]
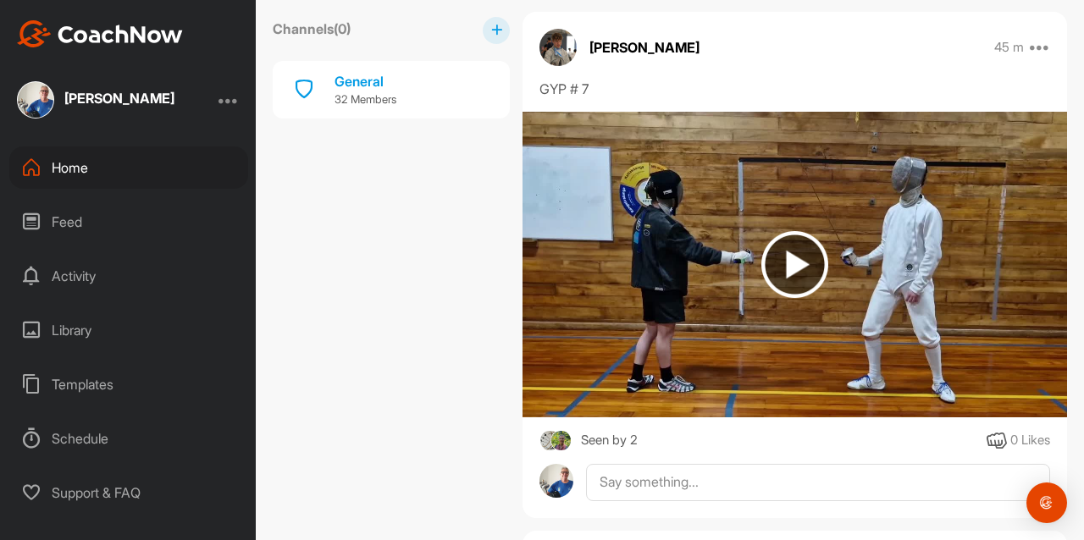
click at [793, 247] on img at bounding box center [795, 264] width 67 height 67
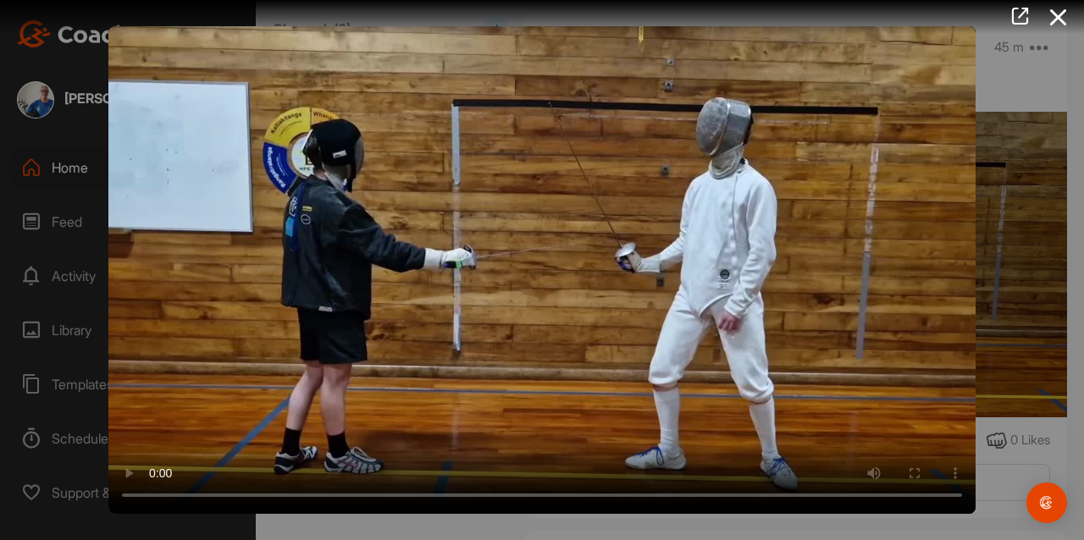
click at [1059, 451] on div at bounding box center [542, 270] width 1084 height 540
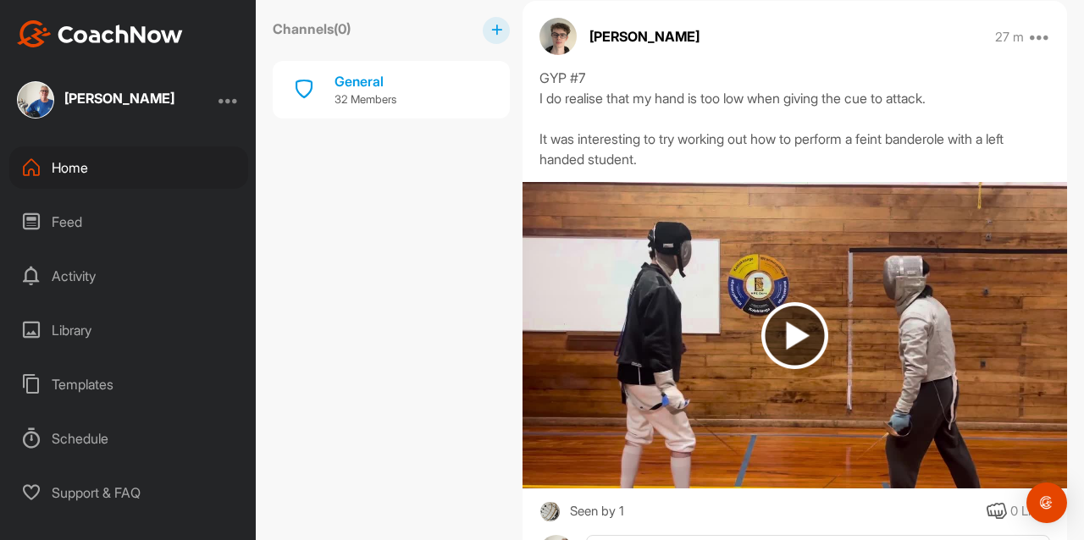
scroll to position [351, 0]
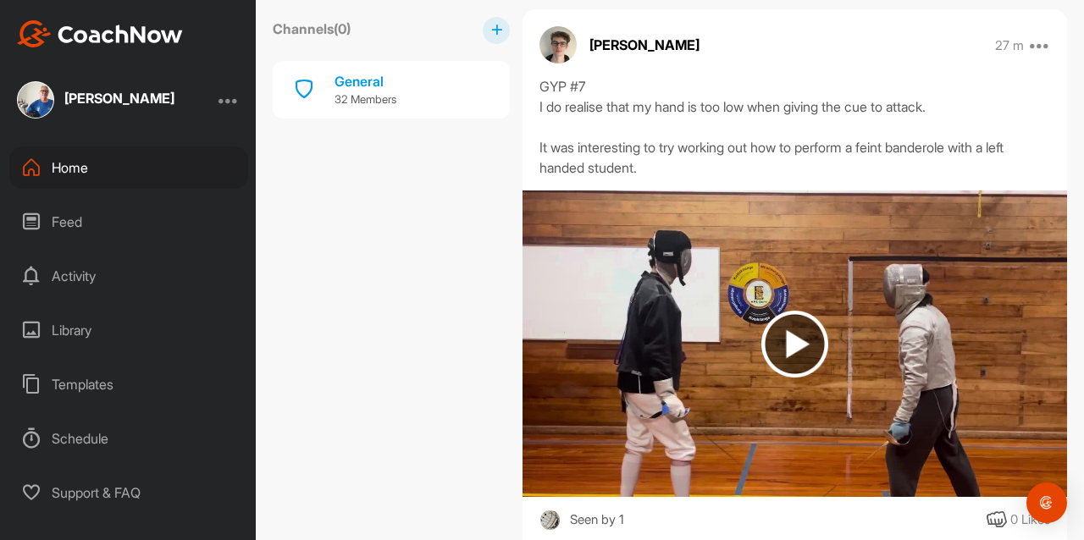
click at [788, 344] on img at bounding box center [795, 344] width 67 height 67
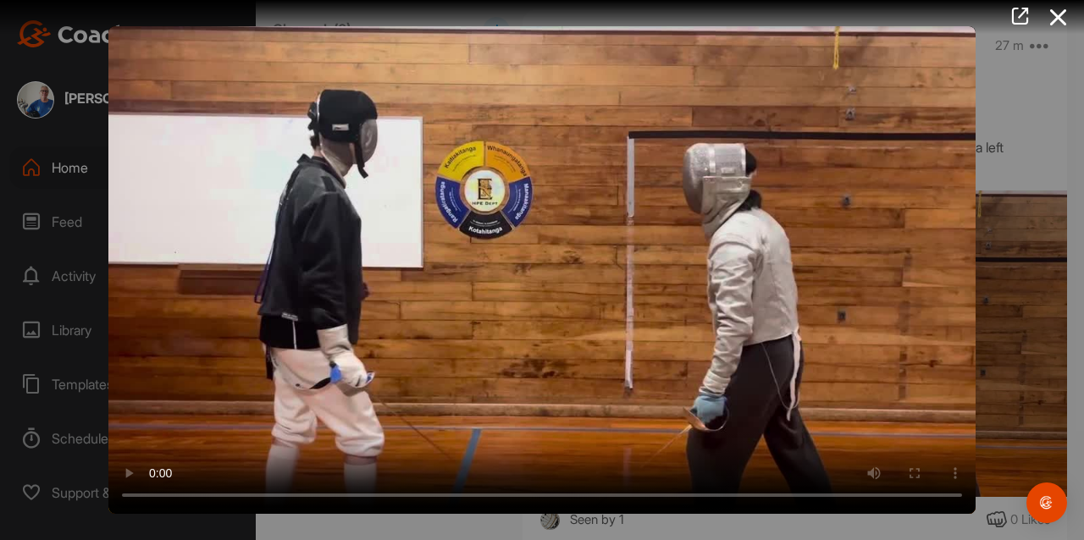
click at [1045, 139] on div at bounding box center [542, 270] width 1084 height 540
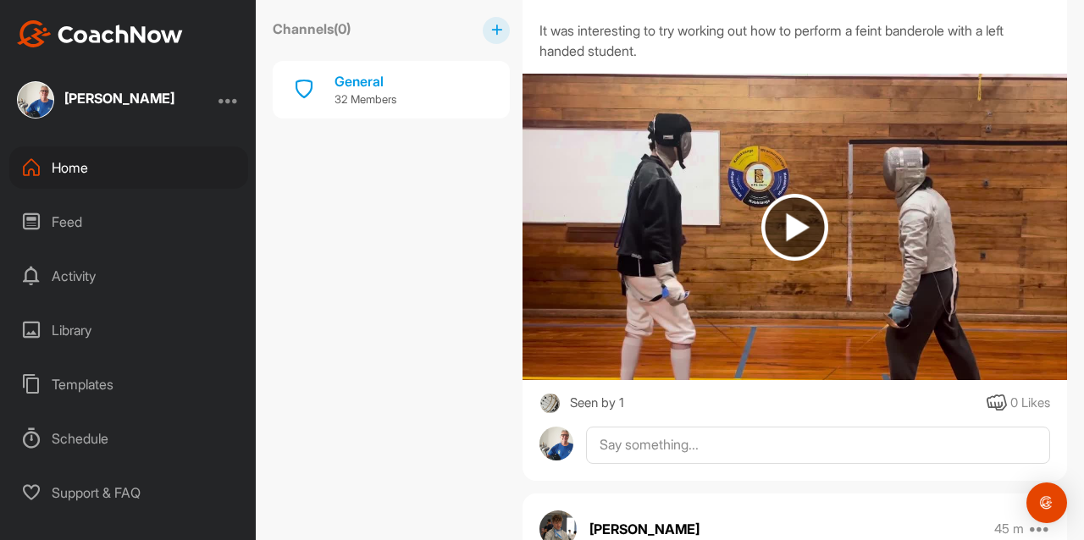
scroll to position [468, 0]
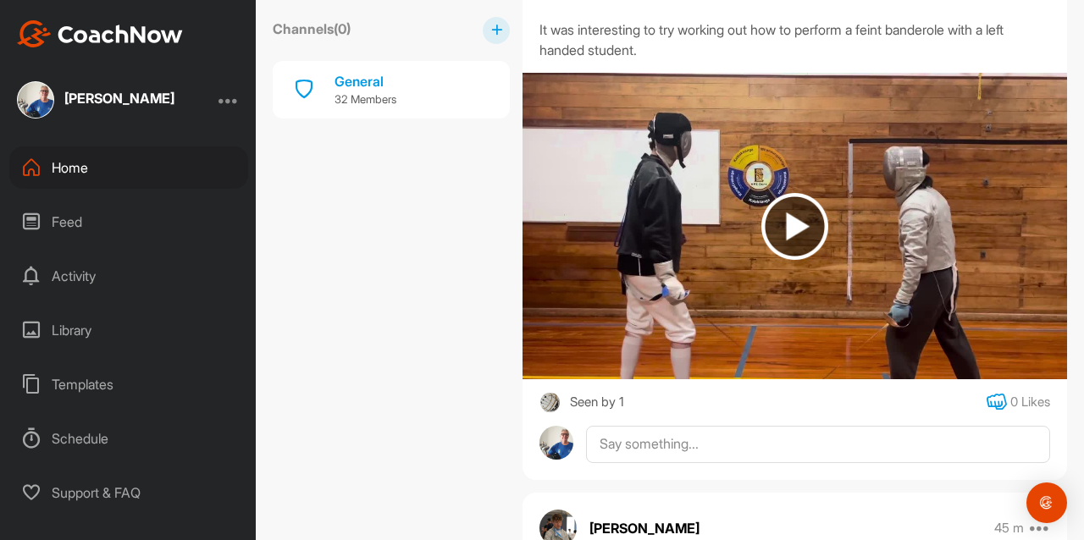
click at [987, 396] on icon at bounding box center [997, 402] width 20 height 20
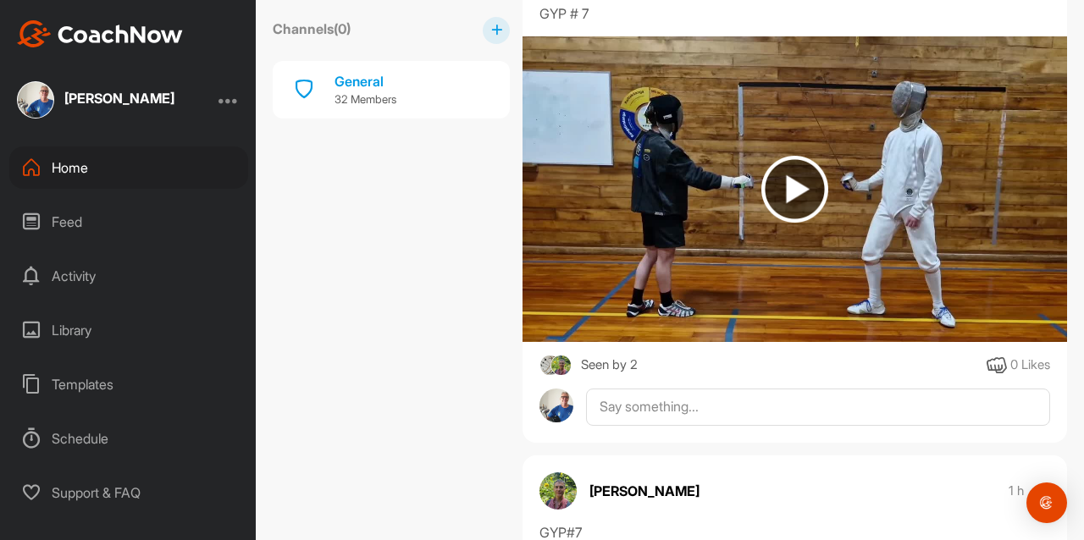
scroll to position [1030, 0]
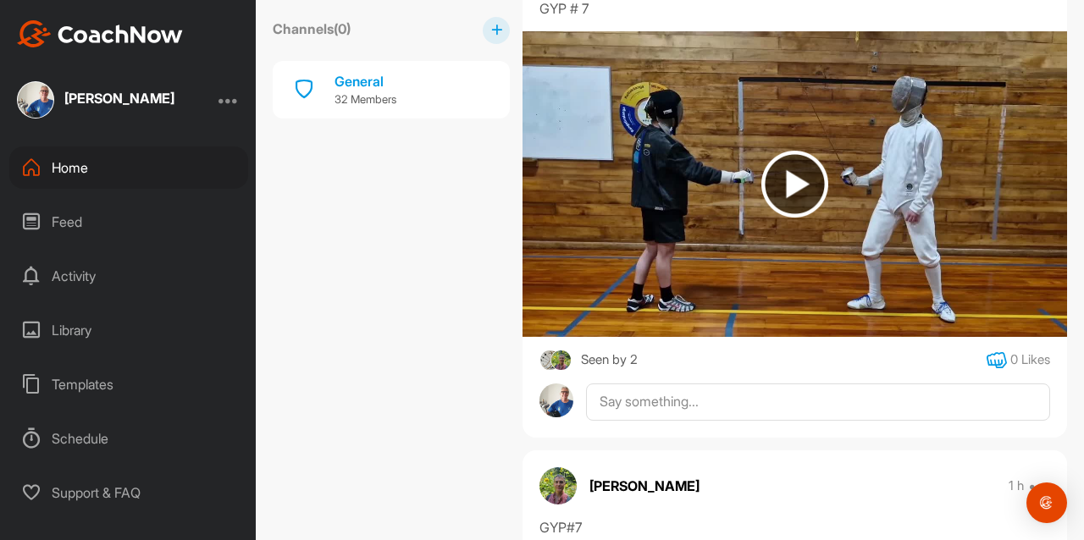
click at [987, 352] on icon at bounding box center [997, 361] width 20 height 20
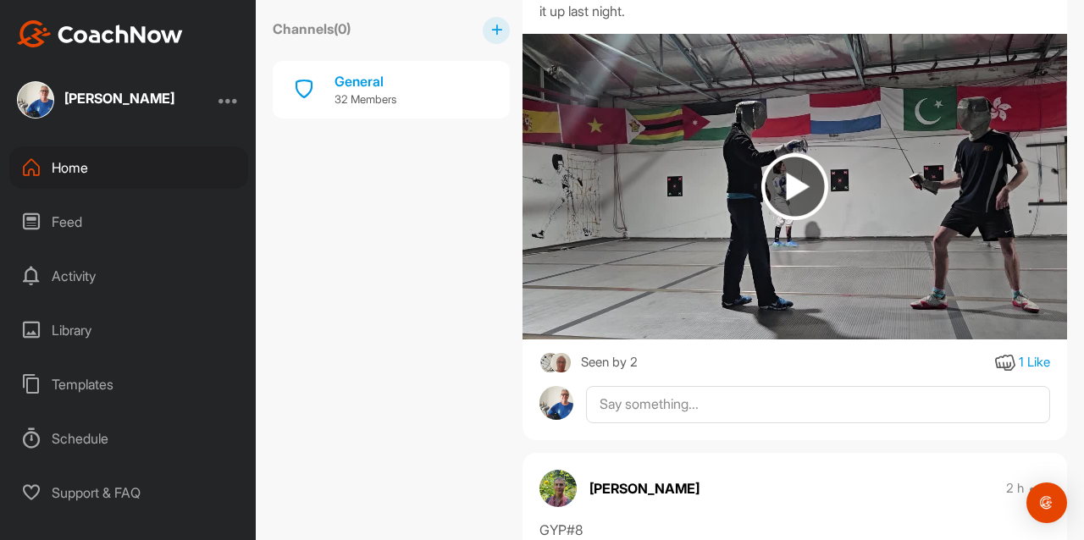
scroll to position [1596, 0]
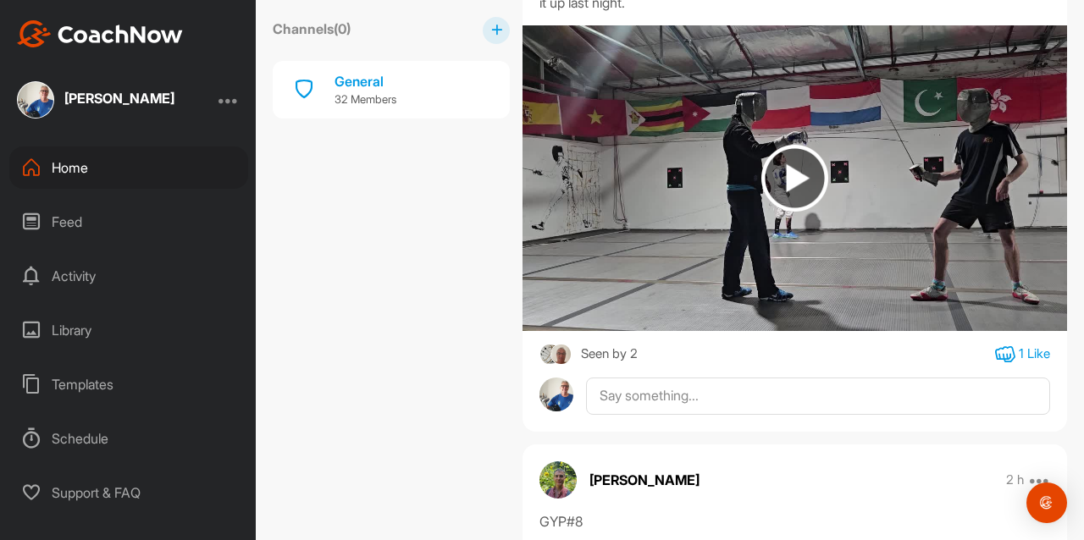
click at [995, 345] on icon at bounding box center [1005, 355] width 20 height 20
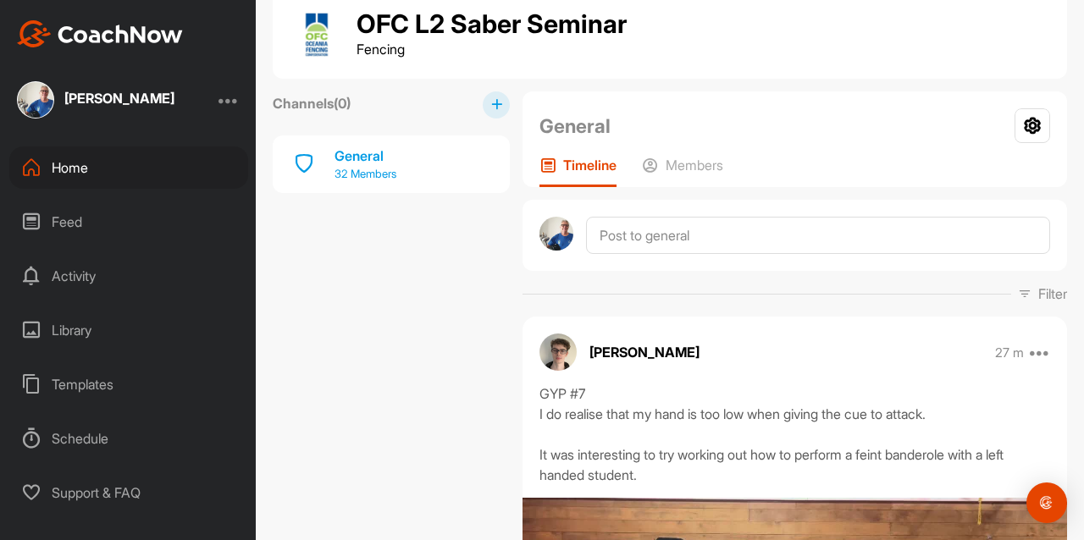
scroll to position [0, 0]
